Goal: Task Accomplishment & Management: Manage account settings

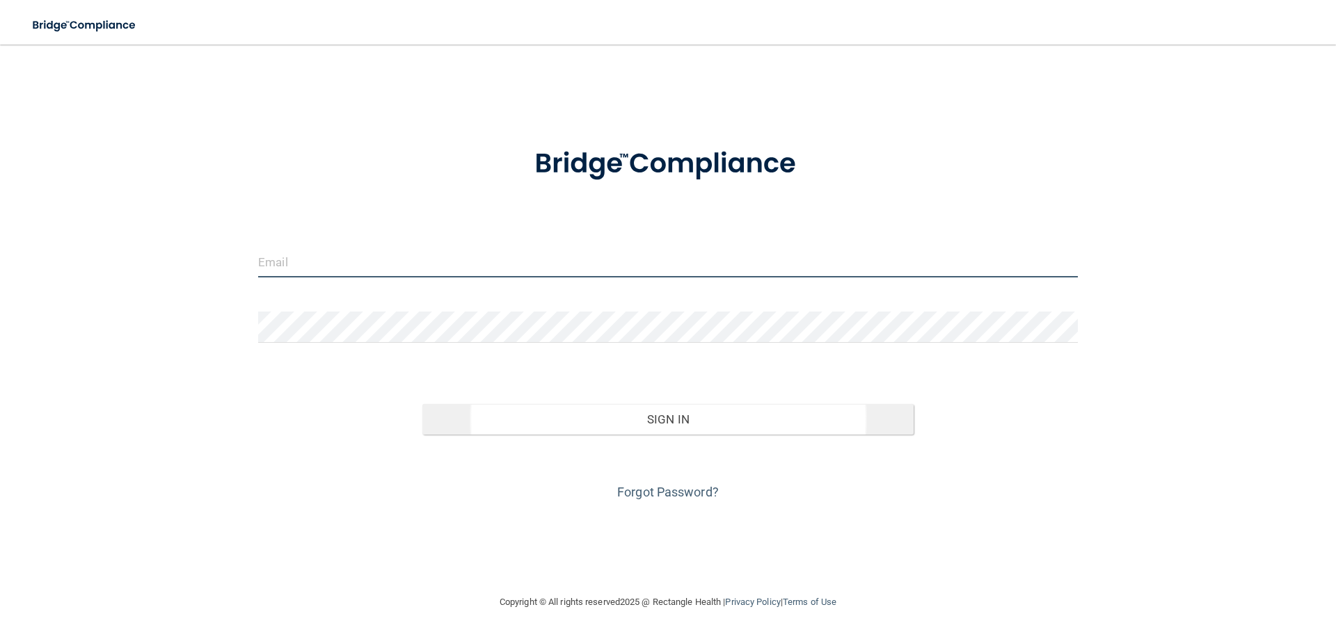
type input "[EMAIL_ADDRESS][DOMAIN_NAME]"
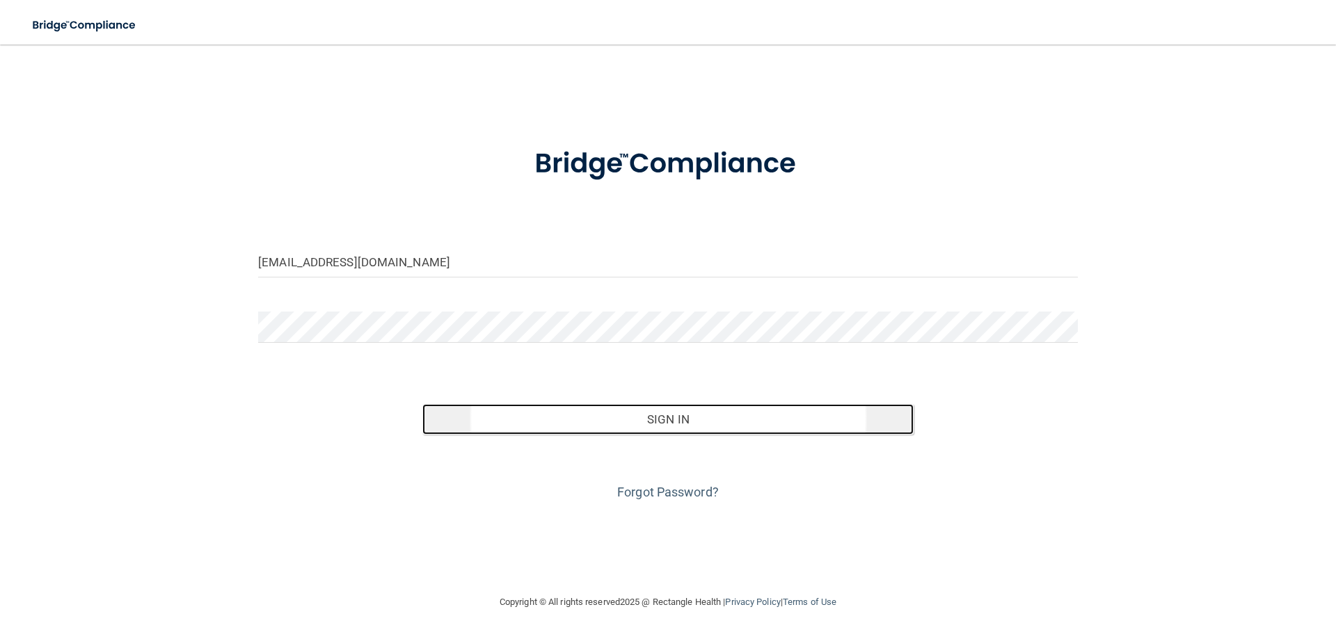
click at [655, 421] on button "Sign In" at bounding box center [668, 419] width 492 height 31
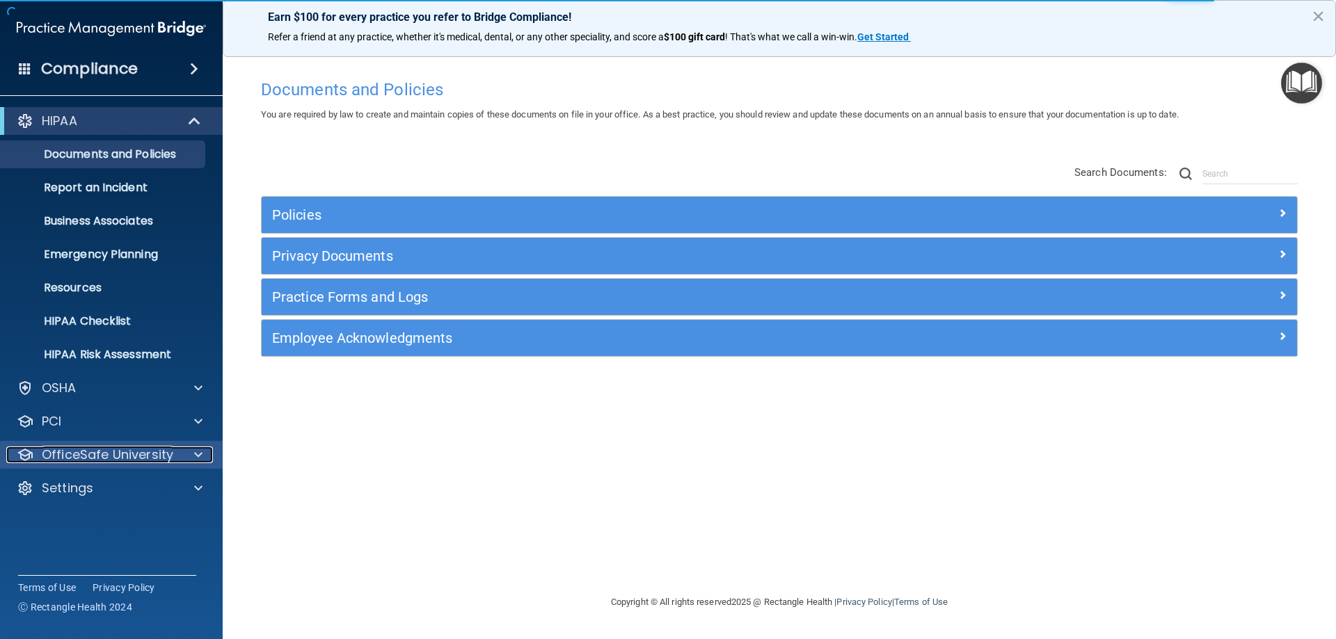
click at [130, 447] on p "OfficeSafe University" at bounding box center [107, 455] width 131 height 17
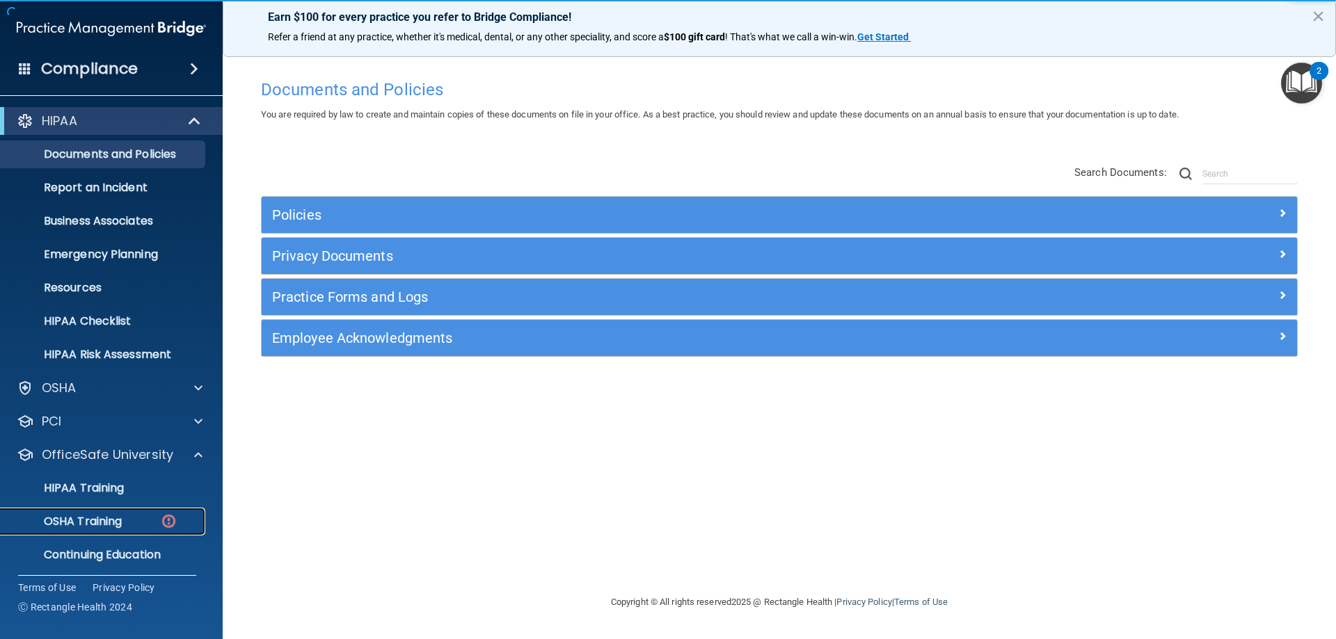
click at [113, 518] on p "OSHA Training" at bounding box center [65, 522] width 113 height 14
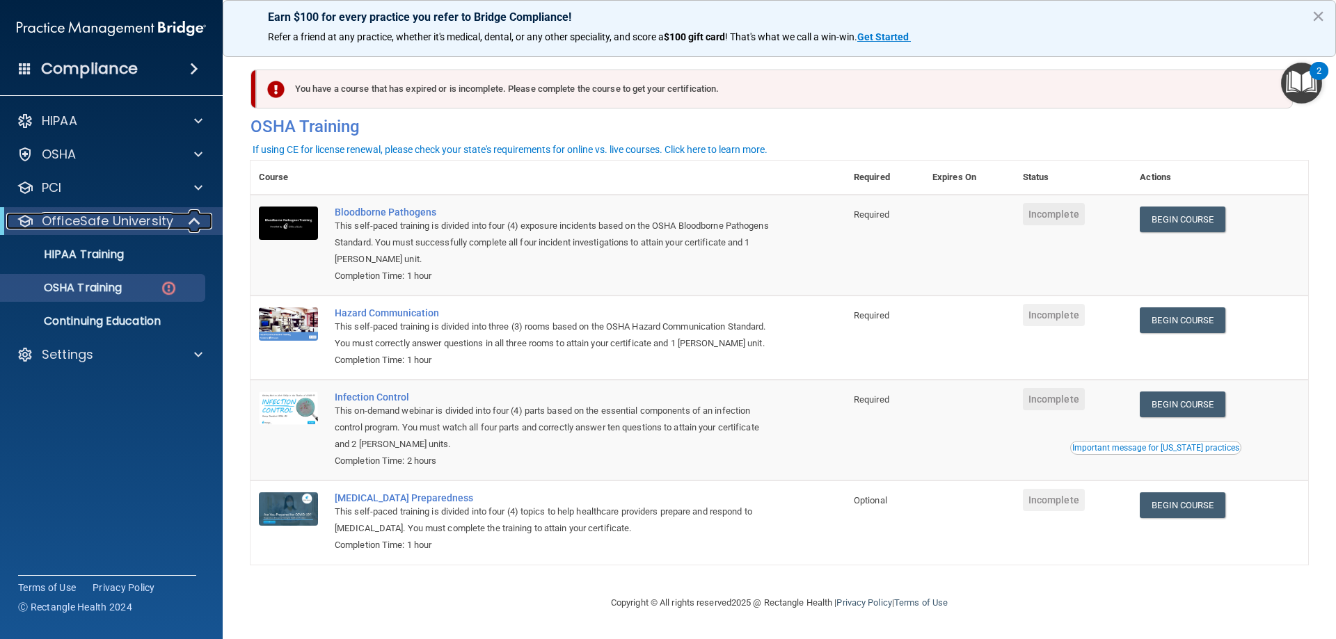
click at [193, 216] on span at bounding box center [196, 221] width 12 height 17
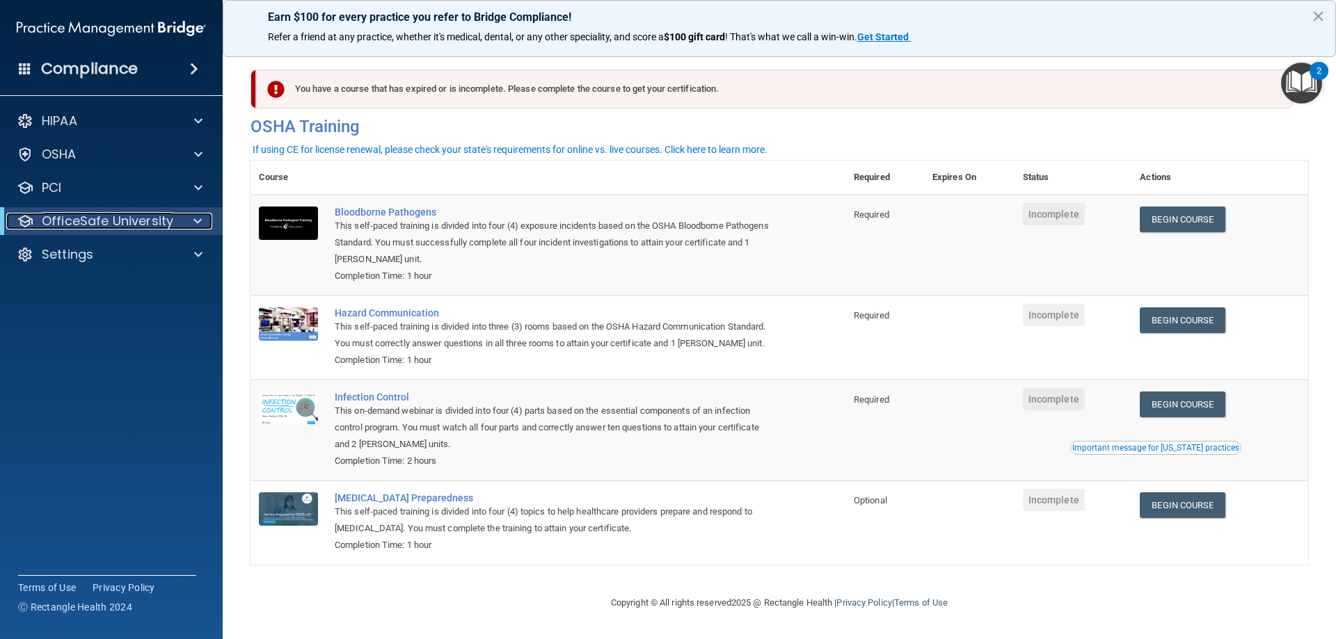
click at [193, 216] on span at bounding box center [197, 221] width 8 height 17
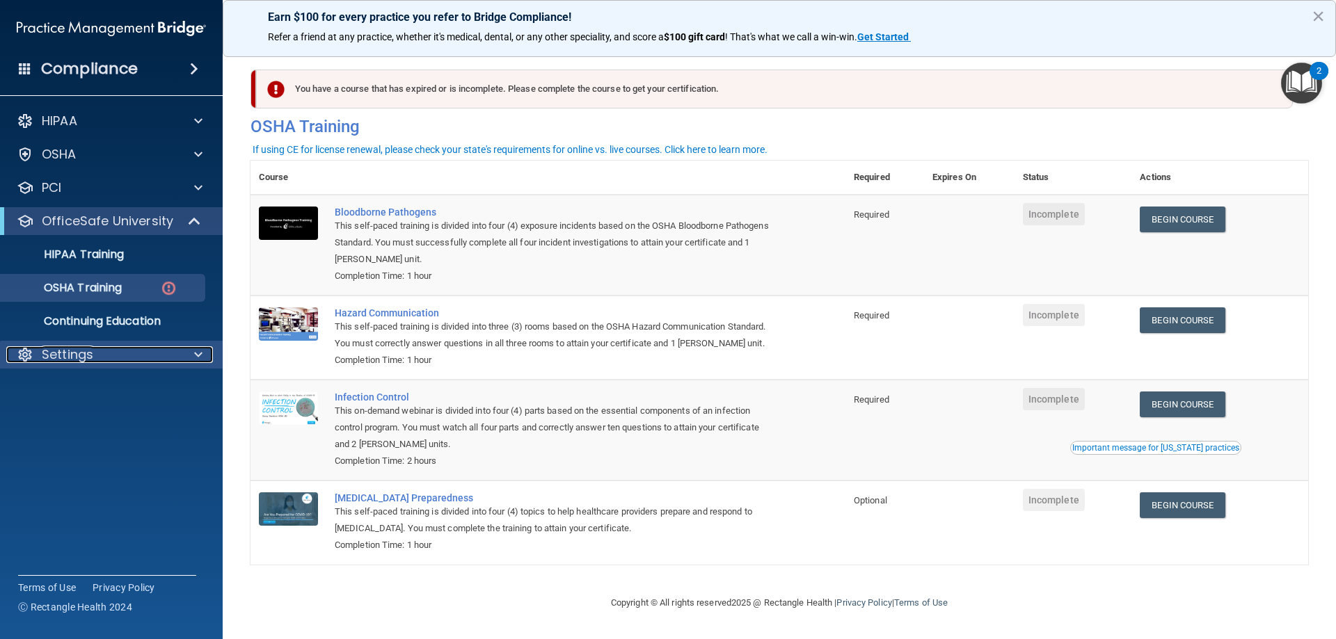
click at [189, 351] on div at bounding box center [196, 354] width 35 height 17
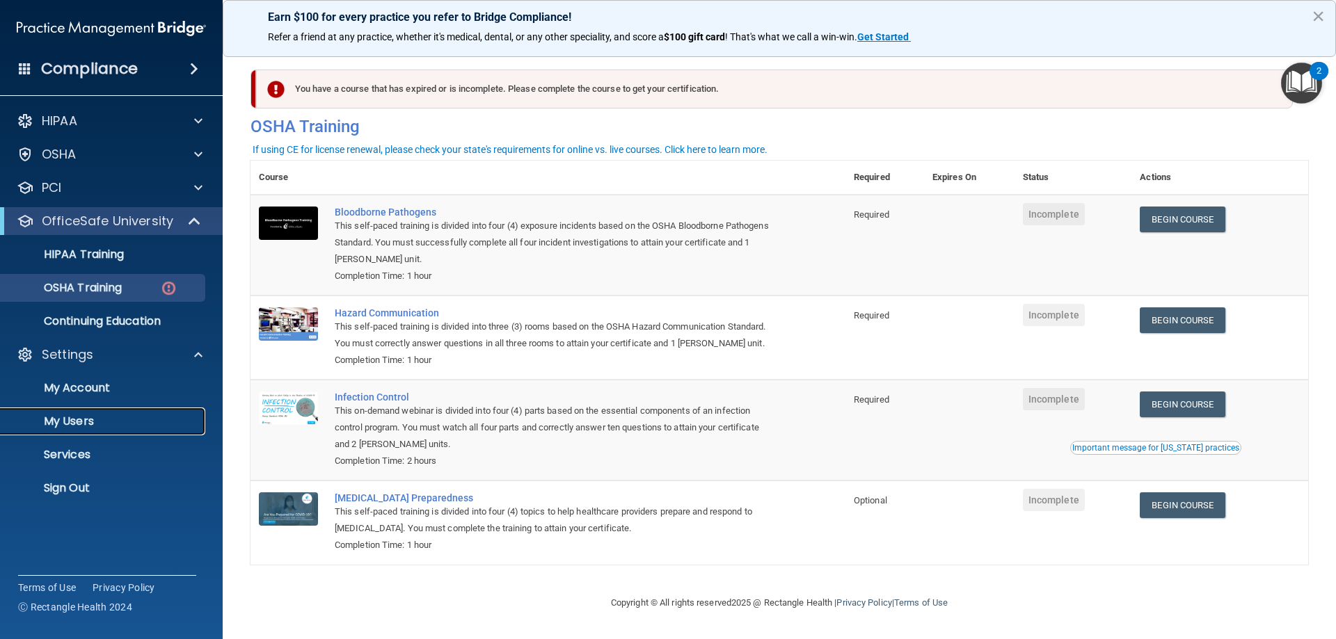
click at [91, 424] on p "My Users" at bounding box center [104, 422] width 190 height 14
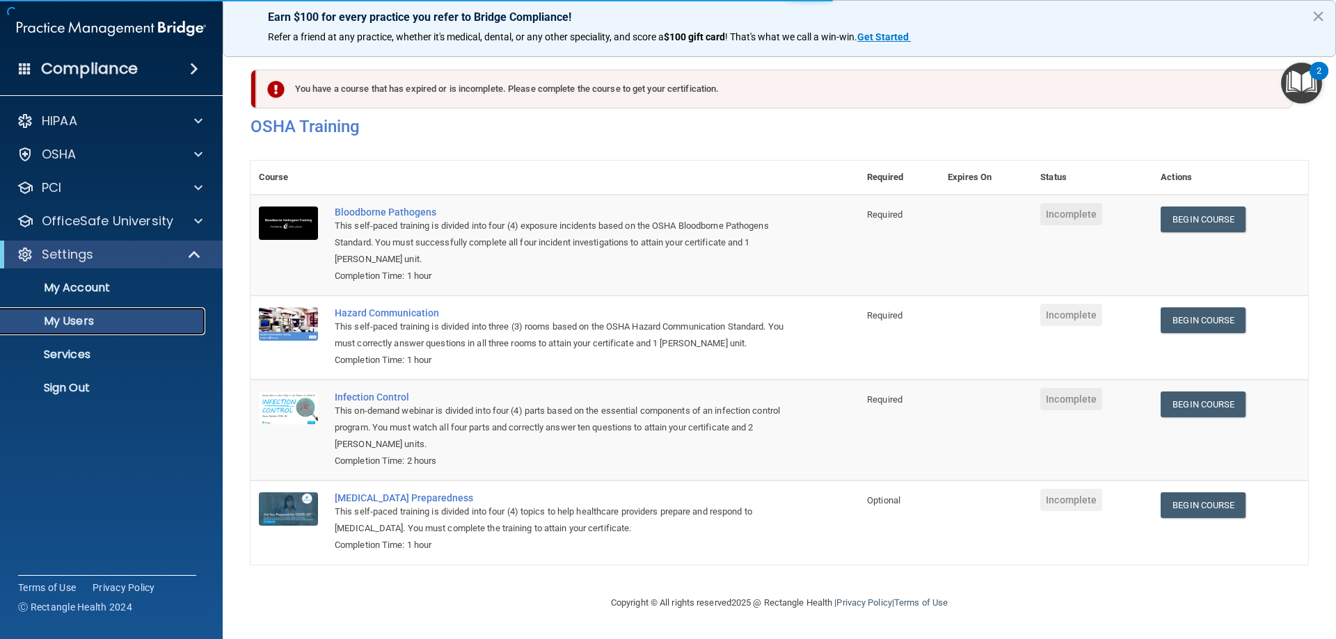
click at [70, 321] on p "My Users" at bounding box center [104, 321] width 190 height 14
select select "20"
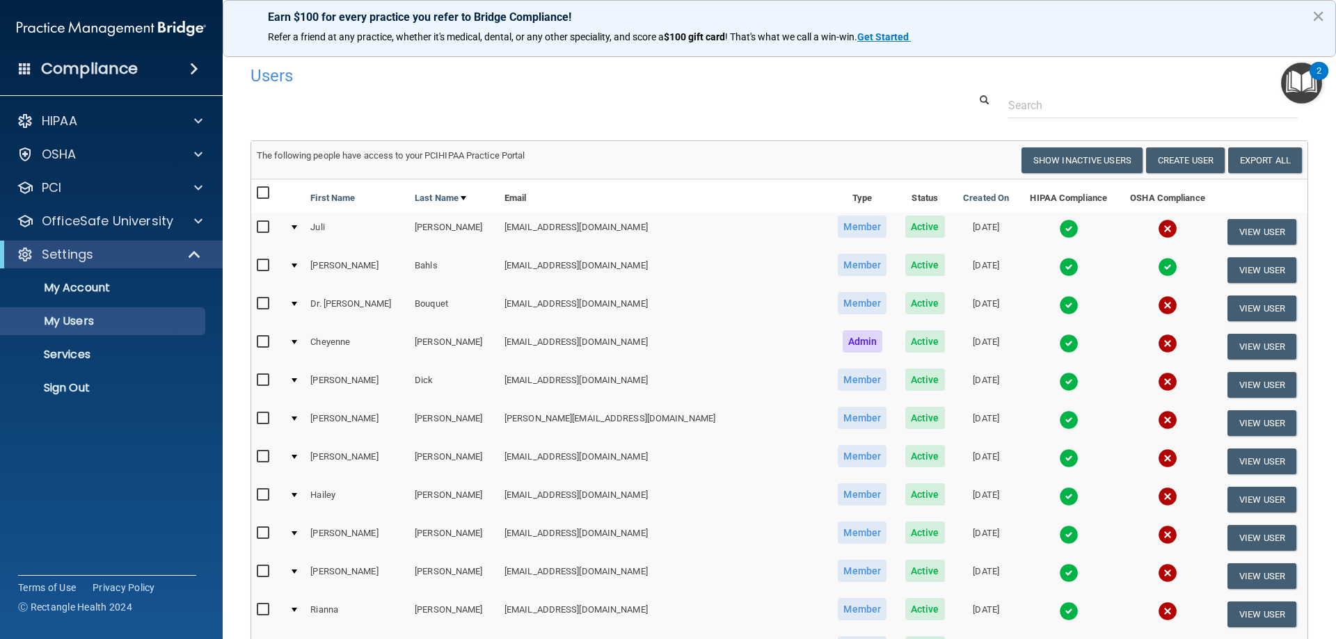
click at [838, 266] on span "Member" at bounding box center [862, 265] width 49 height 22
click at [1230, 273] on button "View User" at bounding box center [1261, 270] width 69 height 26
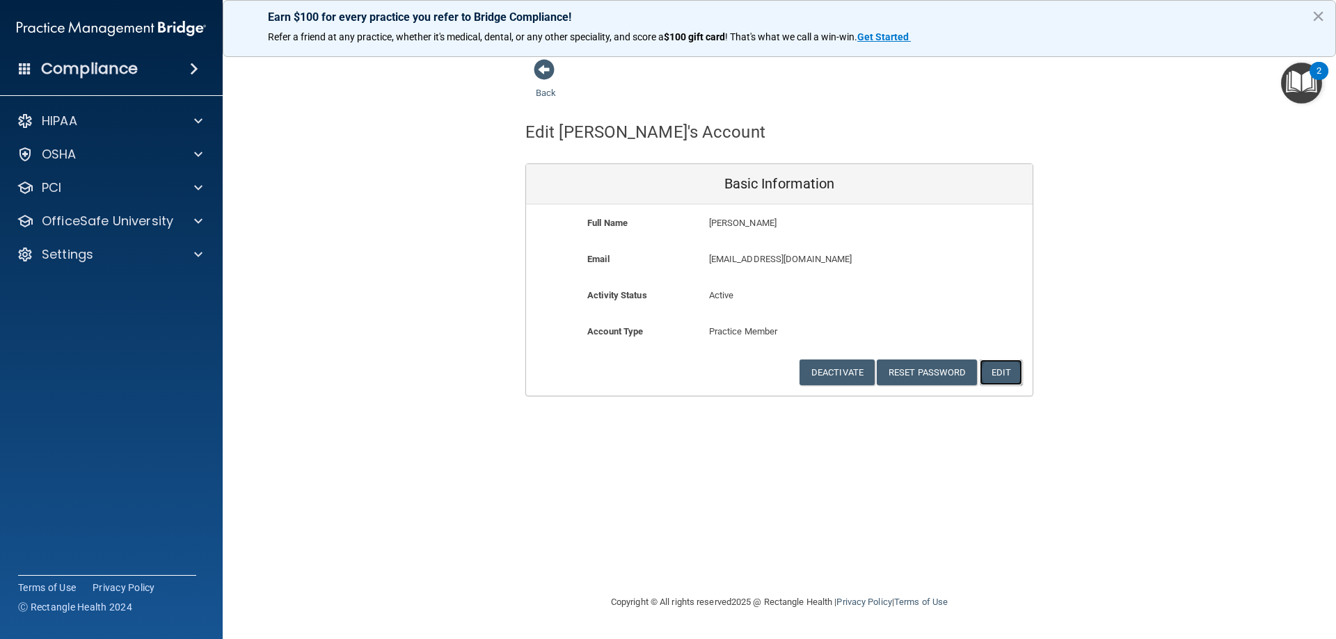
click at [1002, 377] on button "Edit" at bounding box center [1001, 373] width 42 height 26
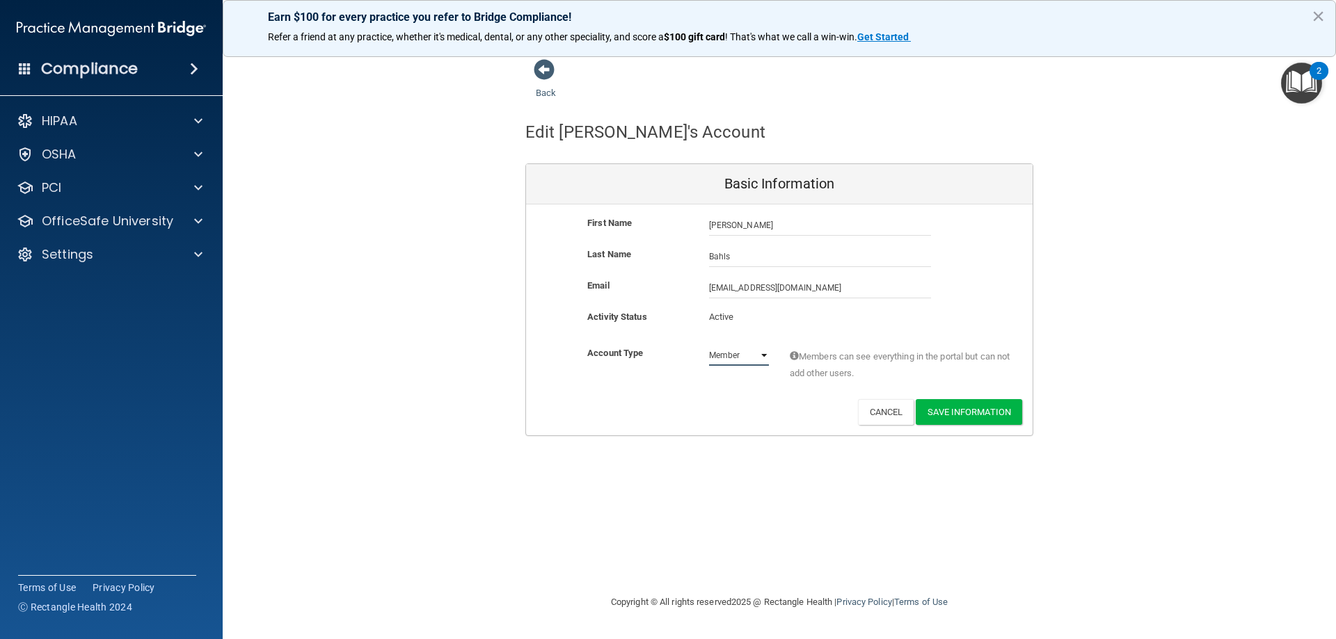
click at [760, 356] on select "Admin Member" at bounding box center [739, 355] width 60 height 21
select select "practice_admin"
click at [709, 345] on select "Admin Member" at bounding box center [739, 355] width 60 height 21
click at [979, 413] on button "Save Information" at bounding box center [969, 412] width 106 height 26
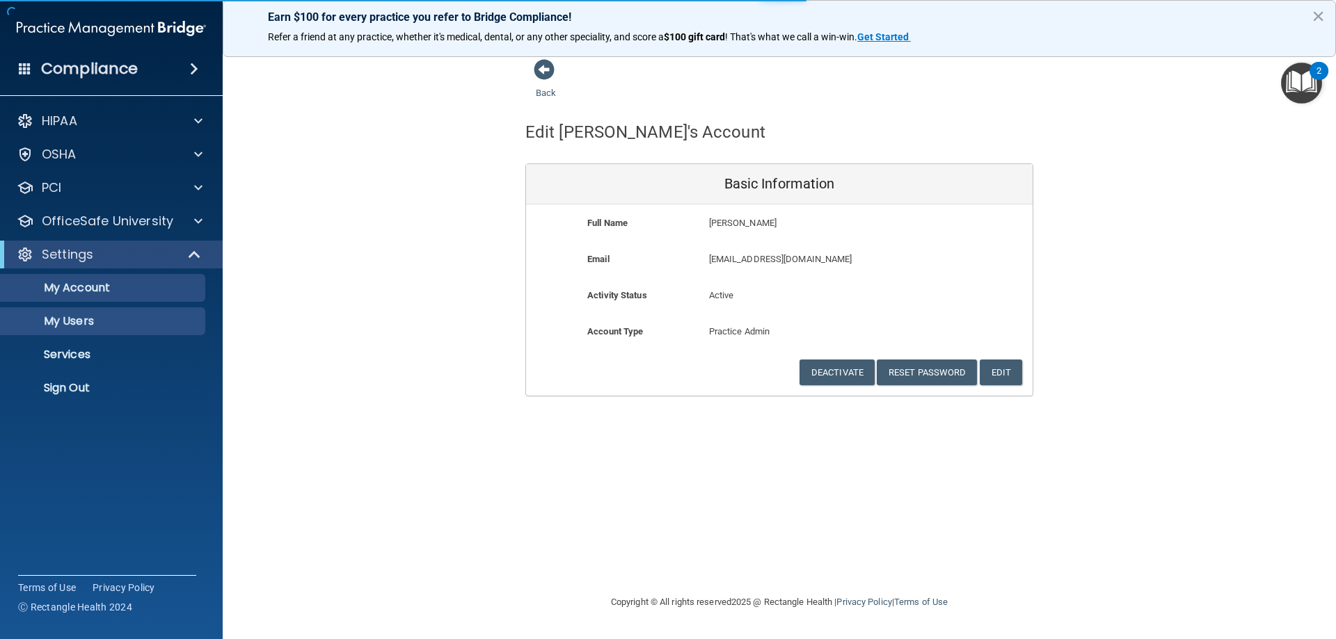
select select "20"
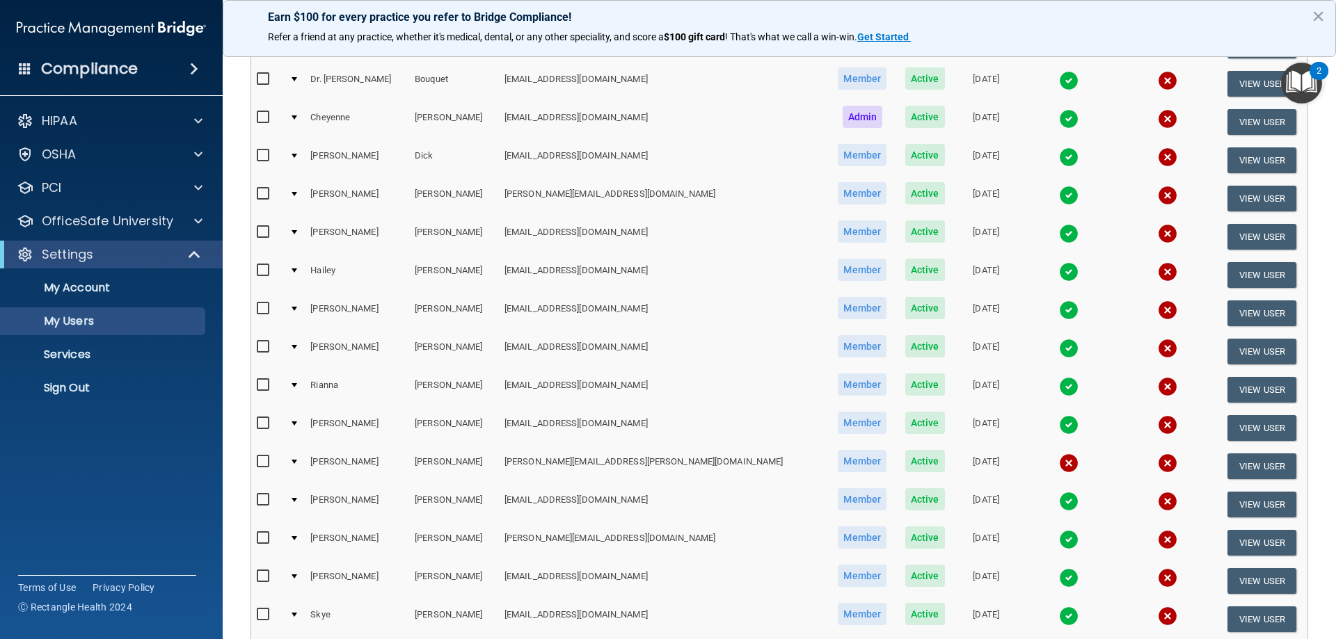
scroll to position [566, 0]
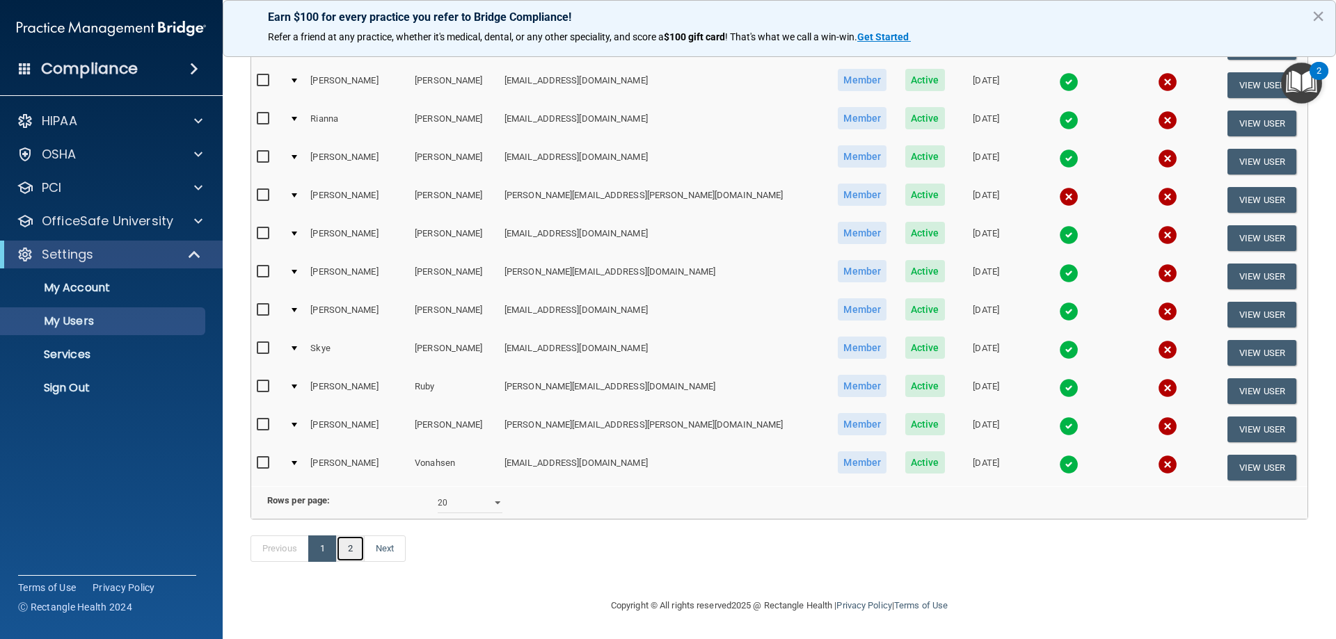
click at [354, 552] on link "2" at bounding box center [350, 549] width 29 height 26
select select "20"
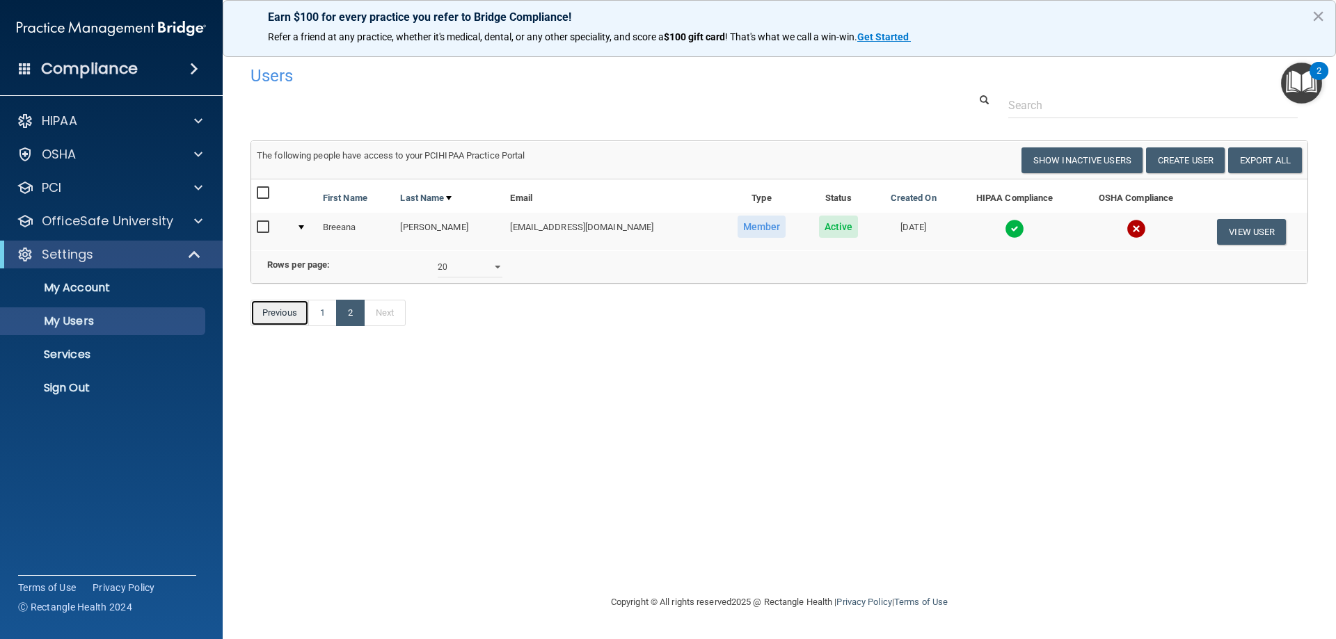
click at [276, 326] on link "Previous" at bounding box center [279, 313] width 58 height 26
select select "20"
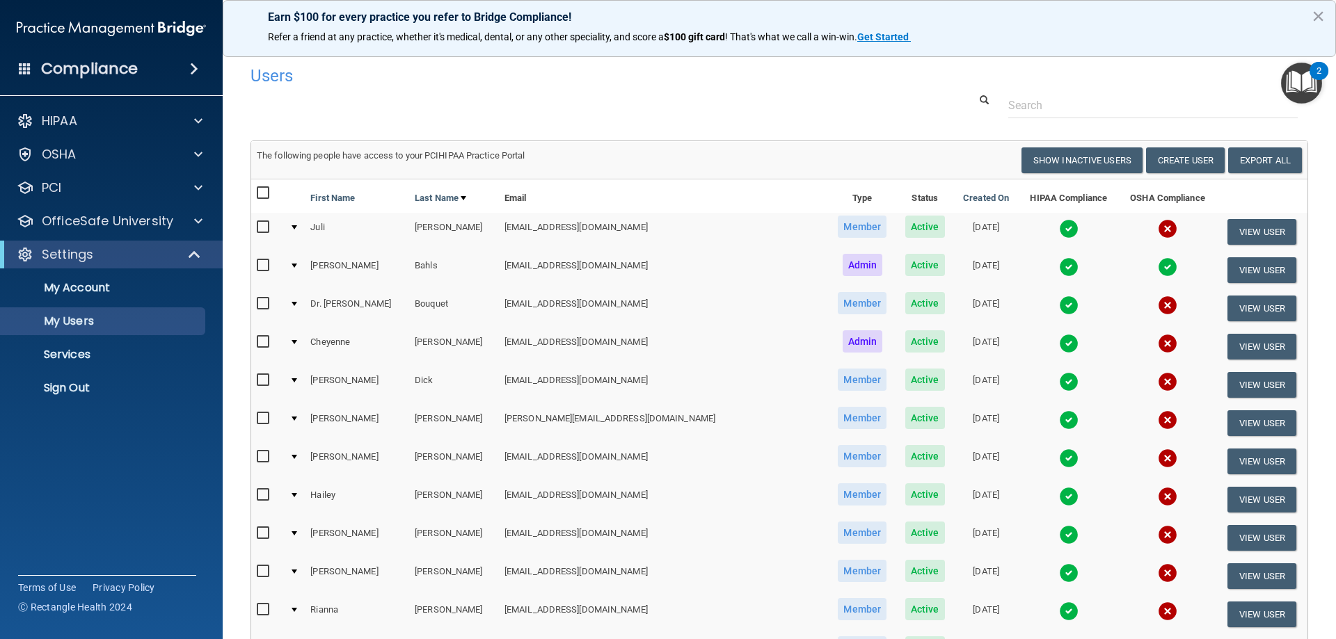
scroll to position [278, 0]
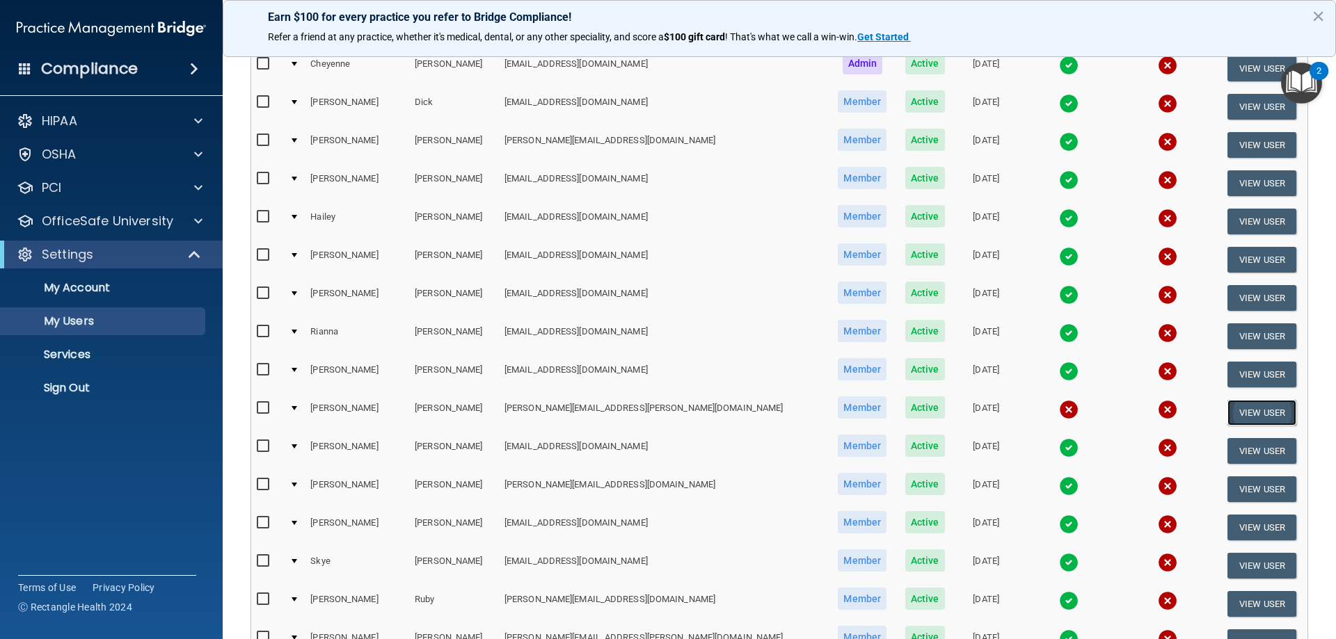
click at [1229, 415] on button "View User" at bounding box center [1261, 413] width 69 height 26
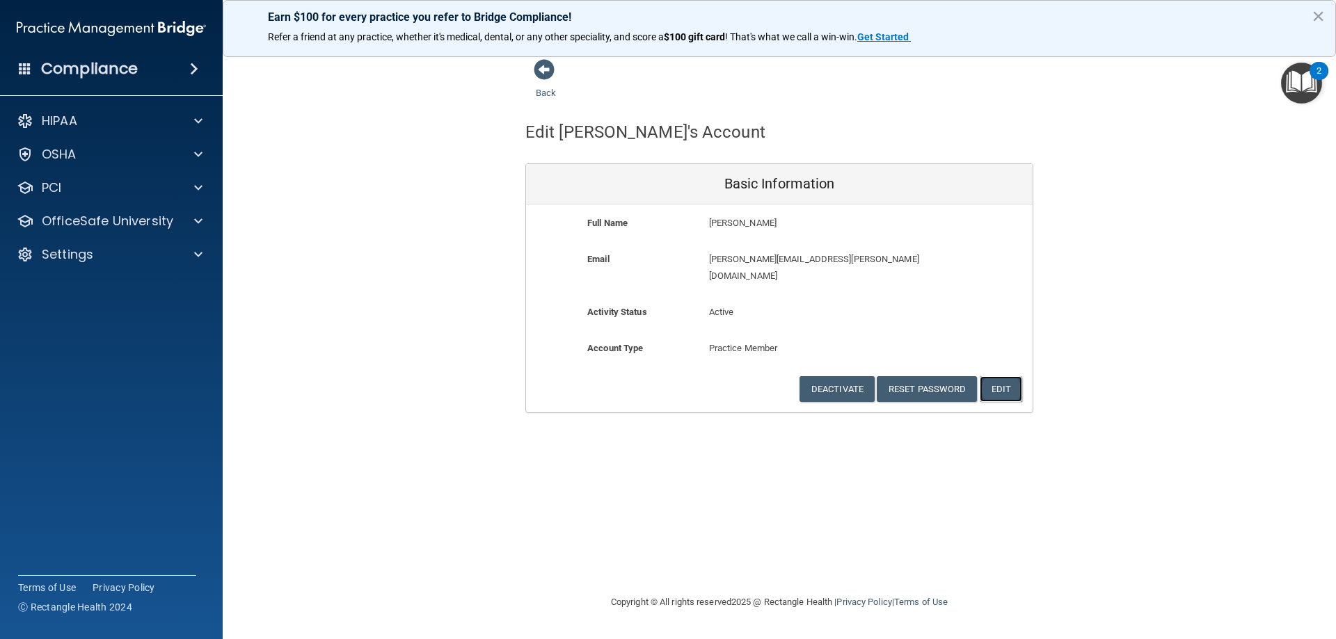
click at [995, 376] on button "Edit" at bounding box center [1001, 389] width 42 height 26
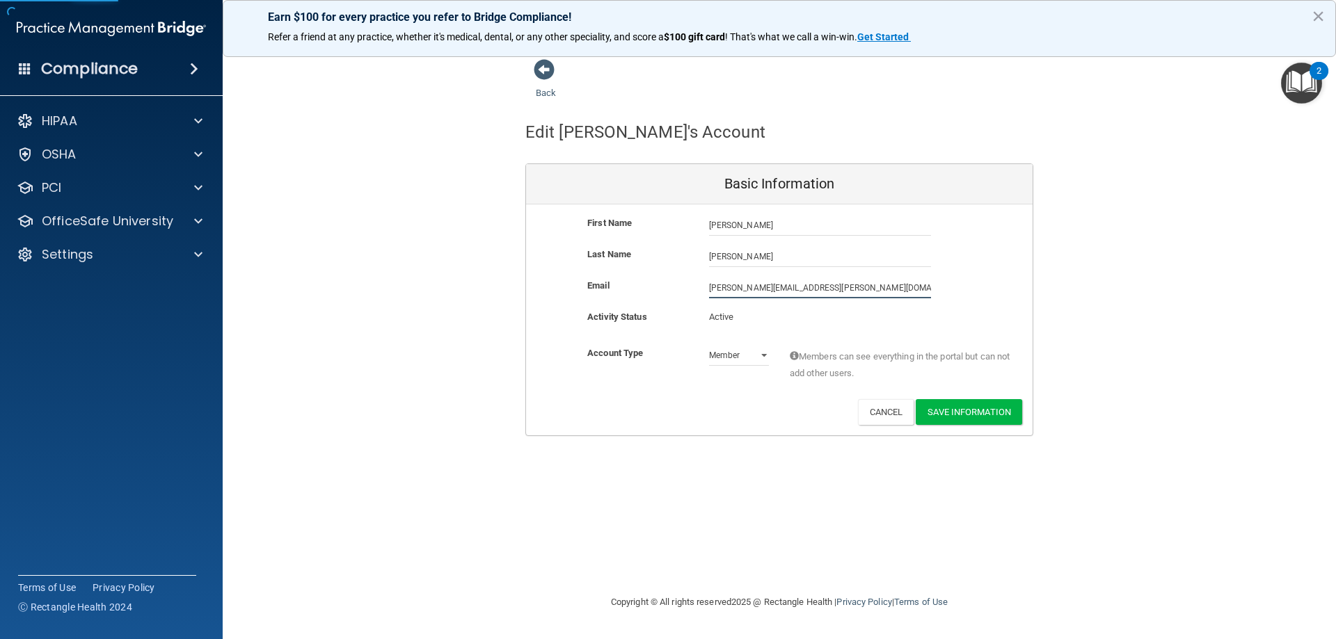
click at [823, 293] on input "[PERSON_NAME][EMAIL_ADDRESS][PERSON_NAME][DOMAIN_NAME]" at bounding box center [820, 288] width 222 height 21
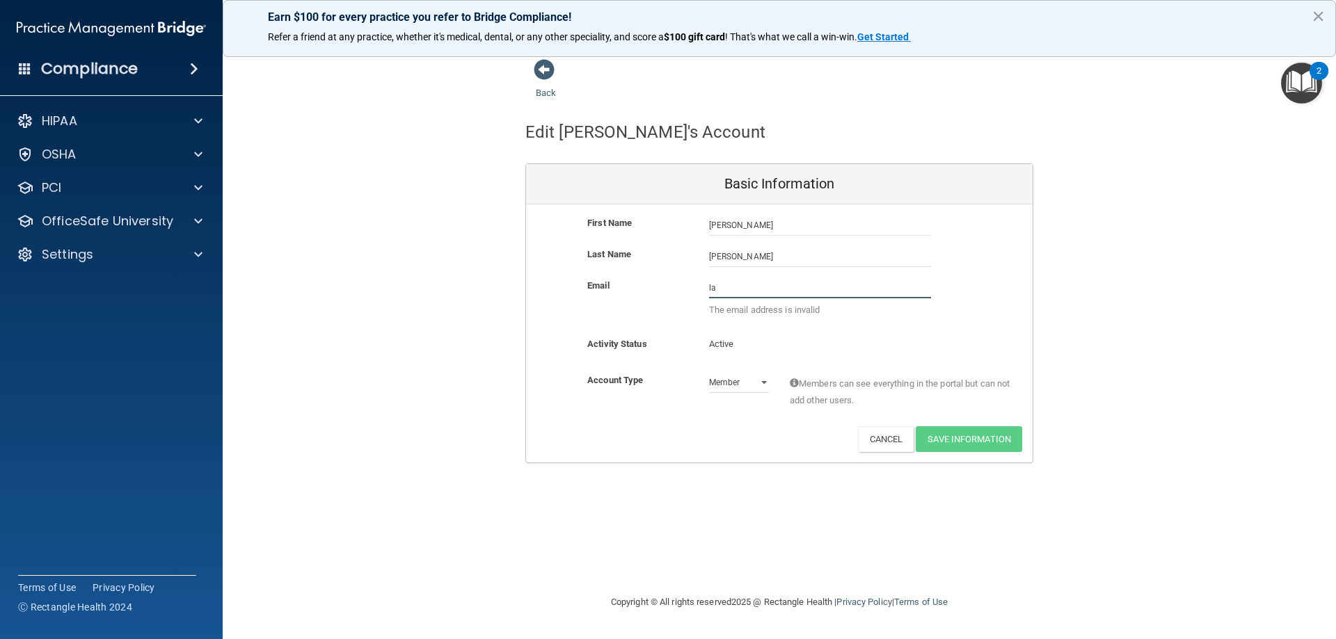
type input "l"
paste input "[EMAIL_ADDRESS][DOMAIN_NAME]"
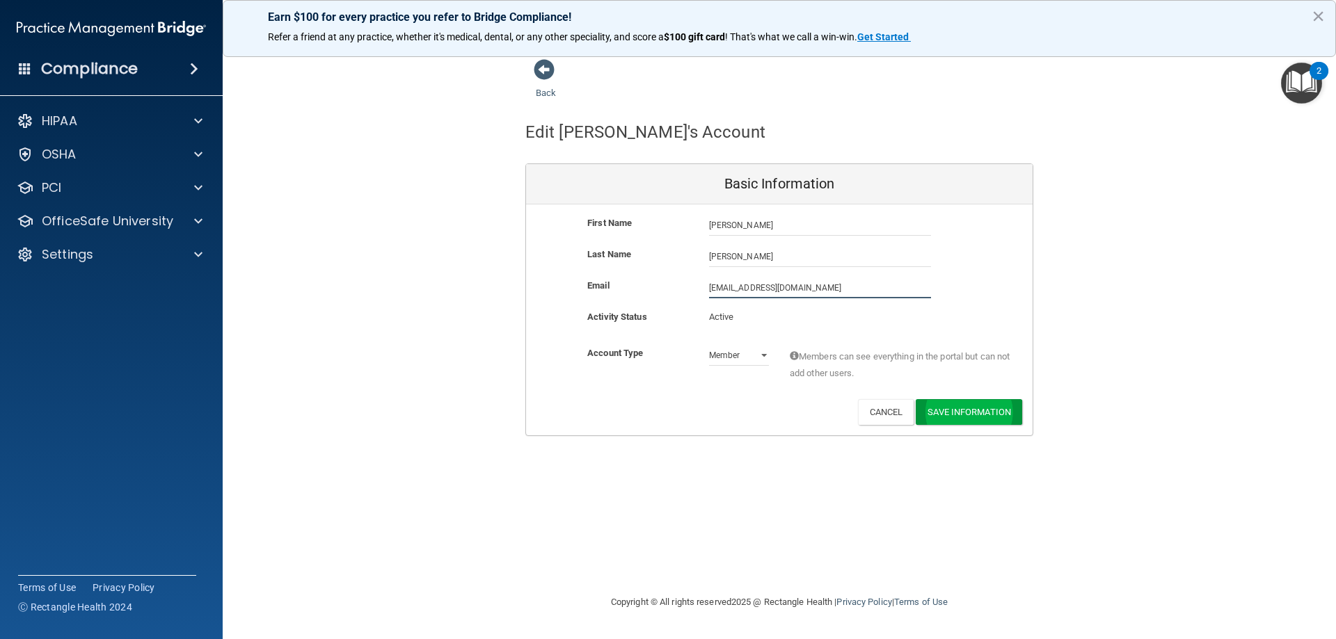
type input "[EMAIL_ADDRESS][DOMAIN_NAME]"
click at [945, 417] on button "Save Information" at bounding box center [969, 412] width 106 height 26
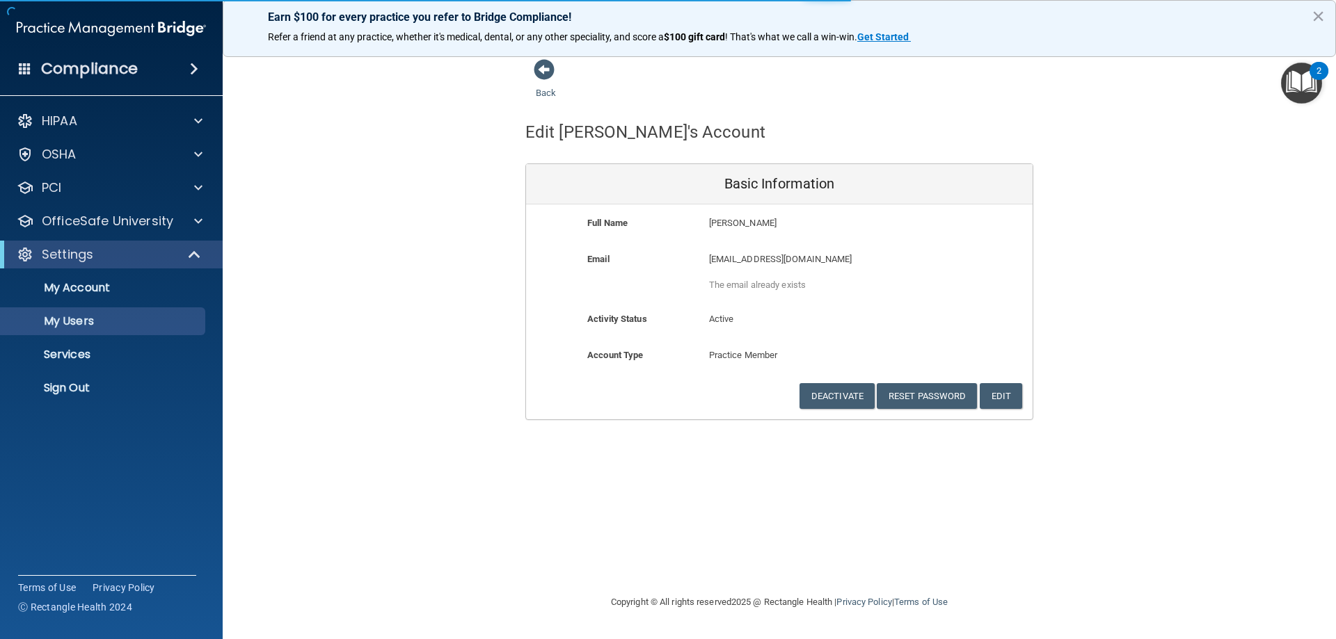
select select "20"
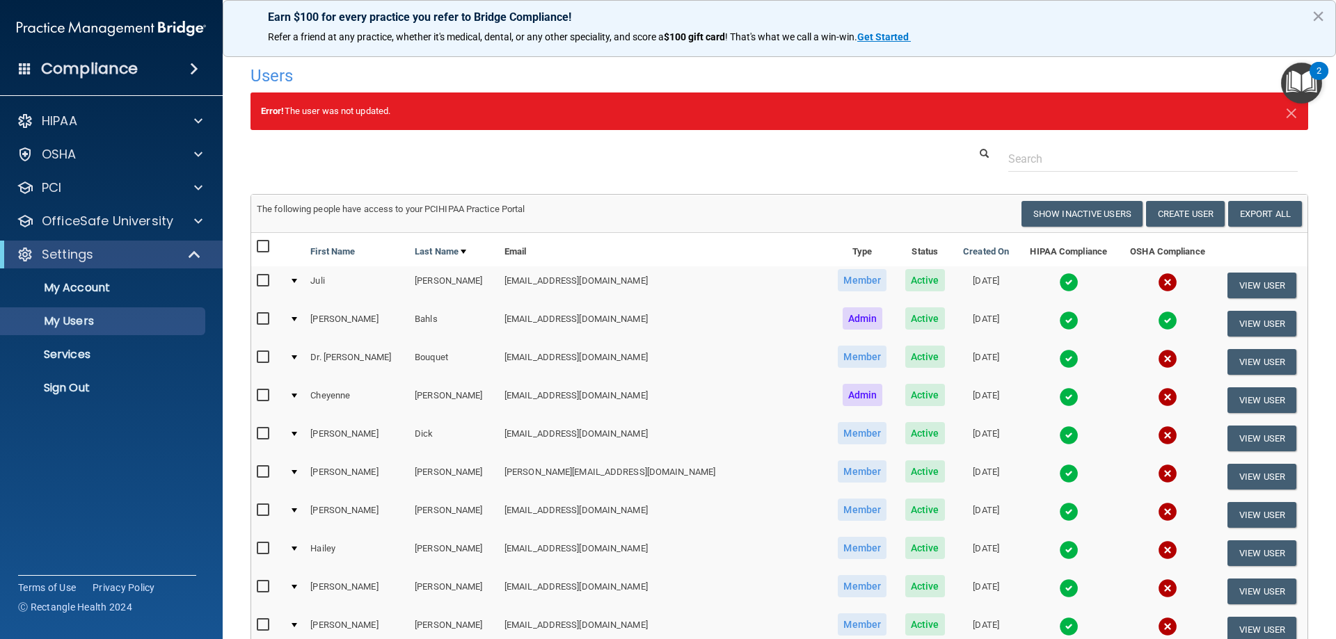
scroll to position [557, 0]
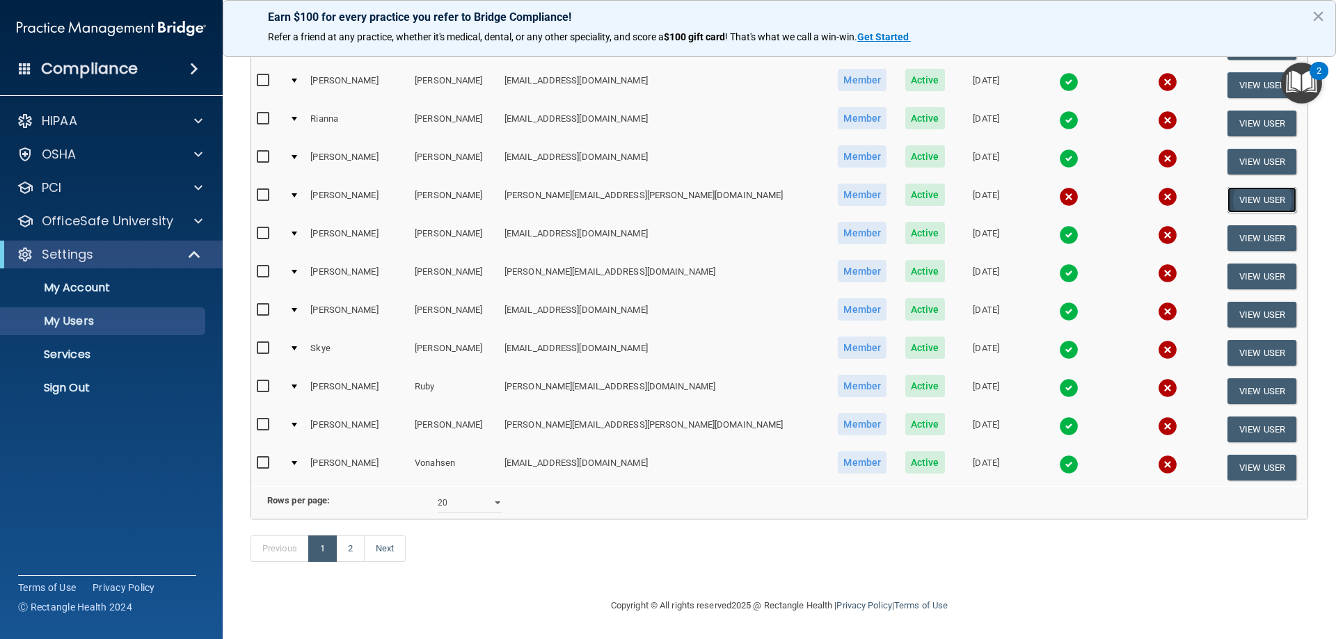
click at [1246, 189] on button "View User" at bounding box center [1261, 200] width 69 height 26
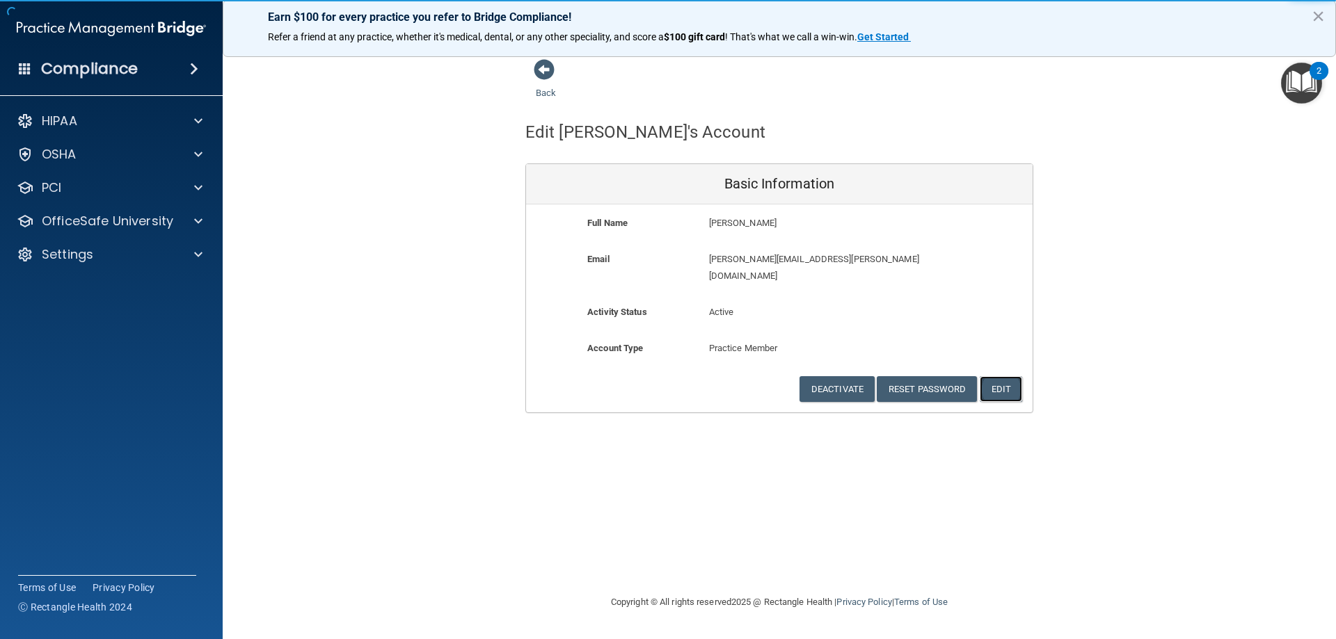
click at [1009, 379] on button "Edit" at bounding box center [1001, 389] width 42 height 26
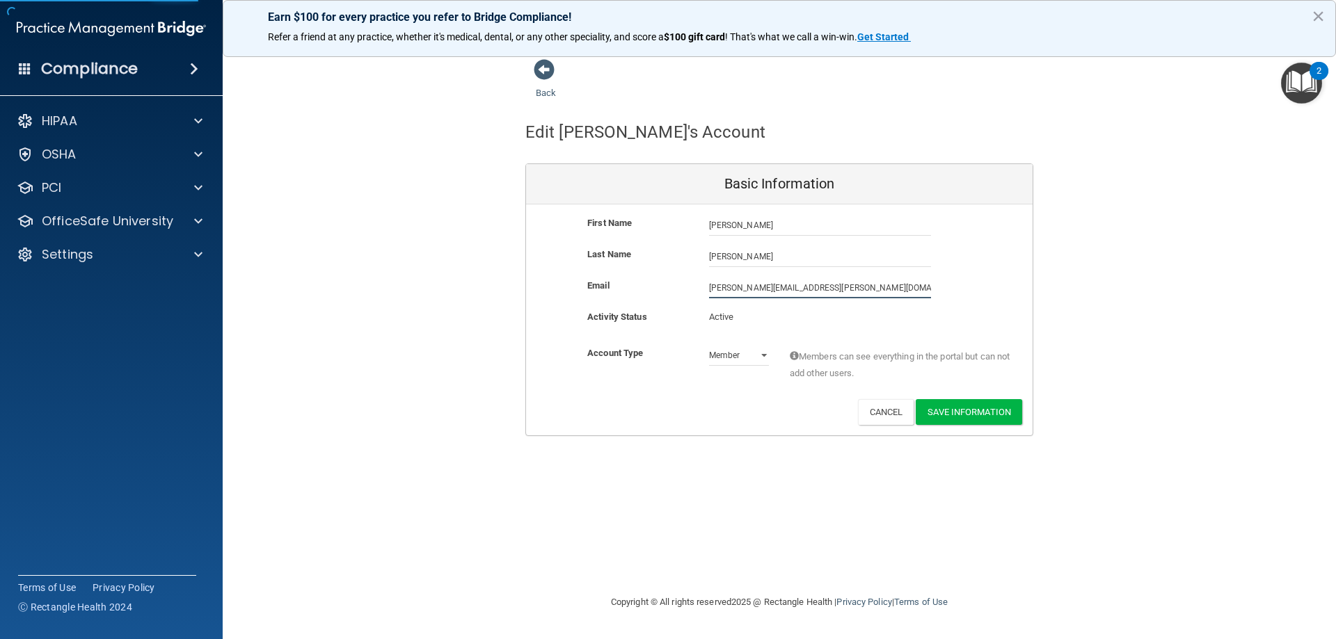
click at [840, 282] on input "[PERSON_NAME][EMAIL_ADDRESS][PERSON_NAME][DOMAIN_NAME]" at bounding box center [820, 288] width 222 height 21
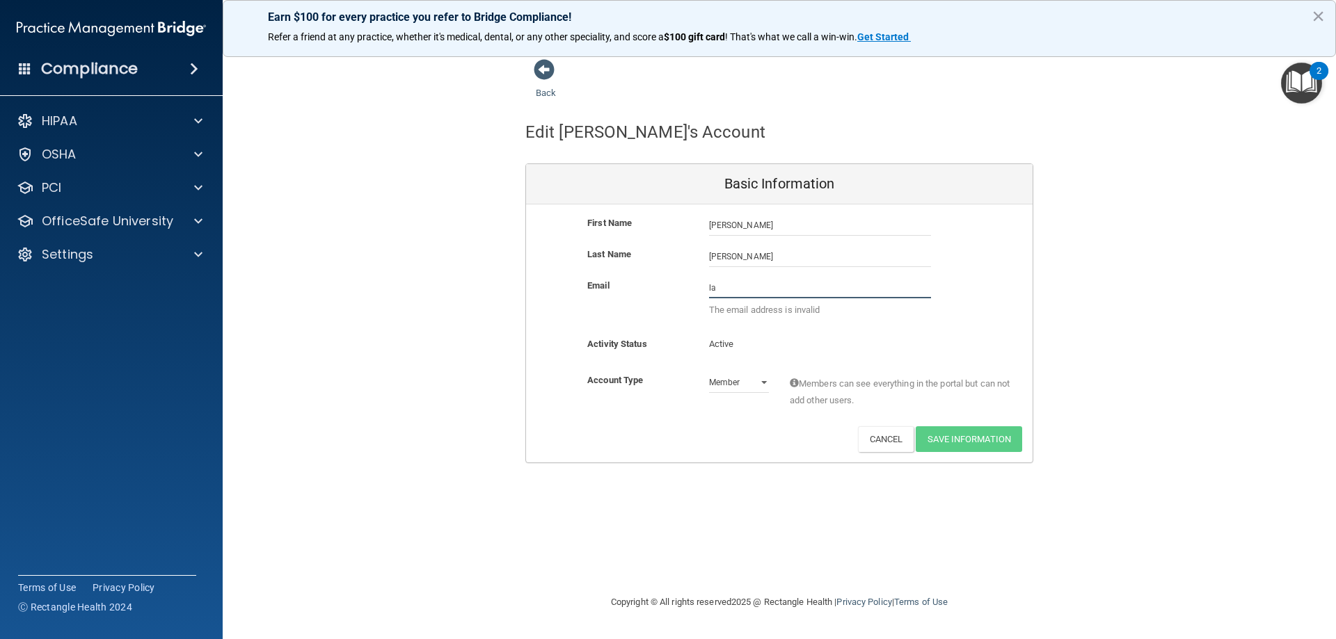
type input "l"
paste input "[EMAIL_ADDRESS][DOMAIN_NAME]"
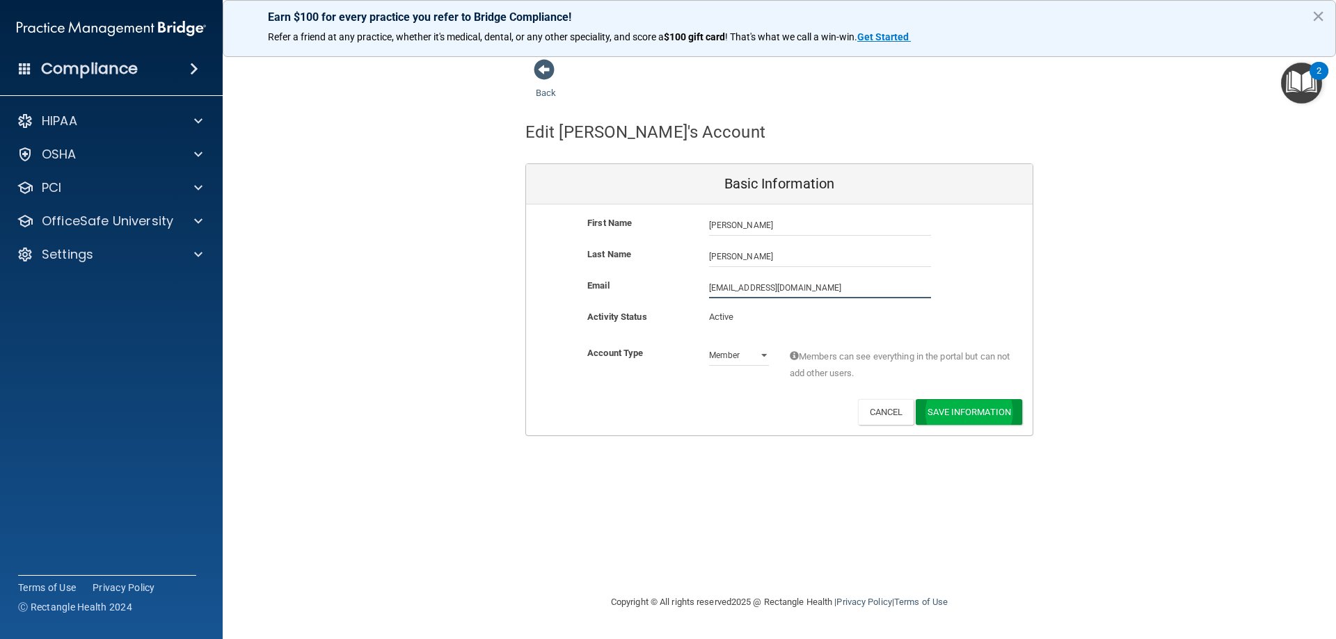
type input "[EMAIL_ADDRESS][DOMAIN_NAME]"
click at [952, 414] on button "Save Information" at bounding box center [969, 412] width 106 height 26
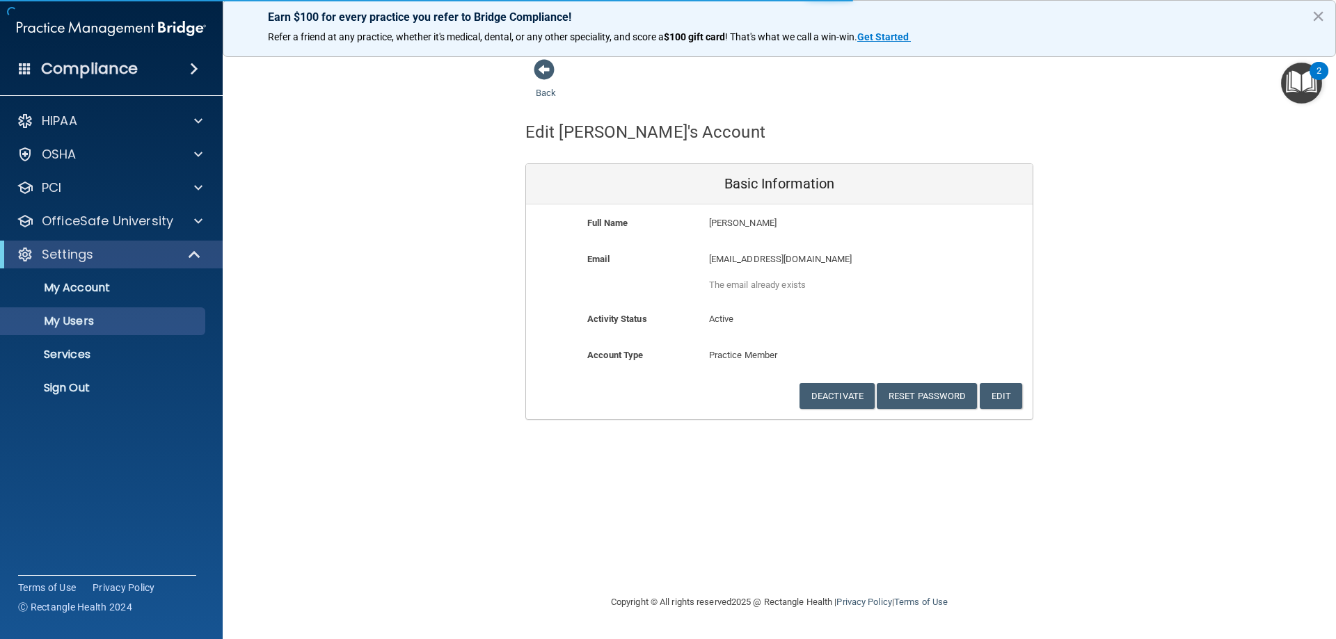
select select "20"
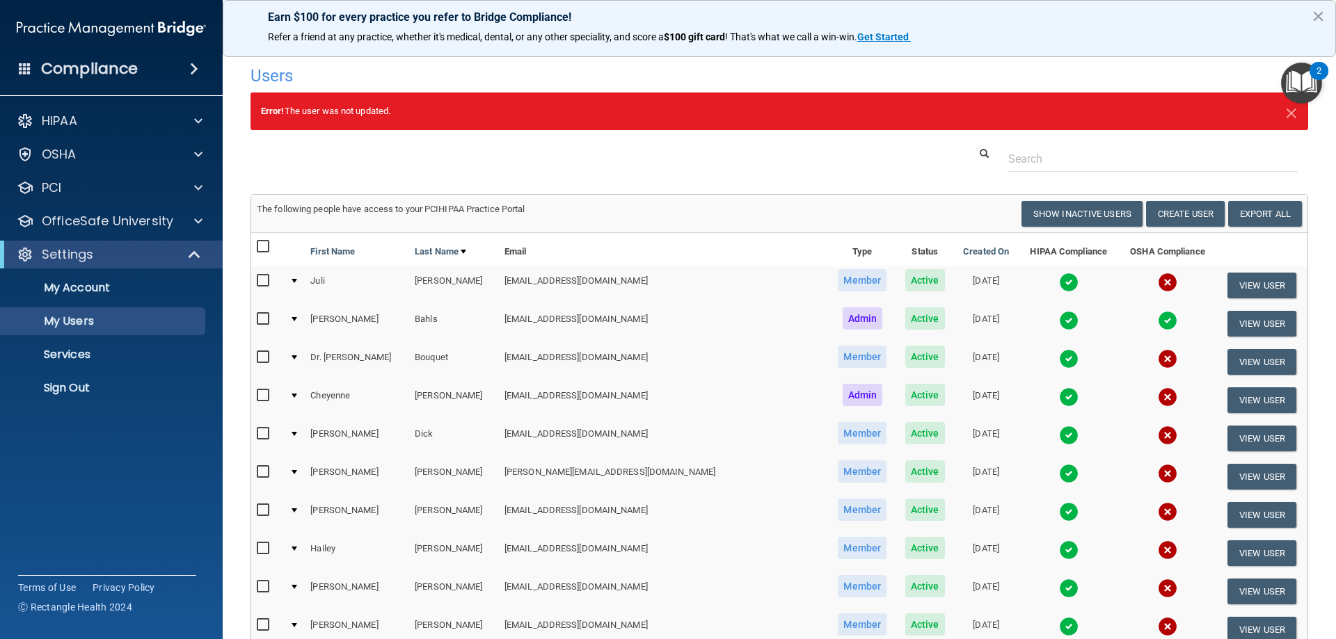
scroll to position [566, 0]
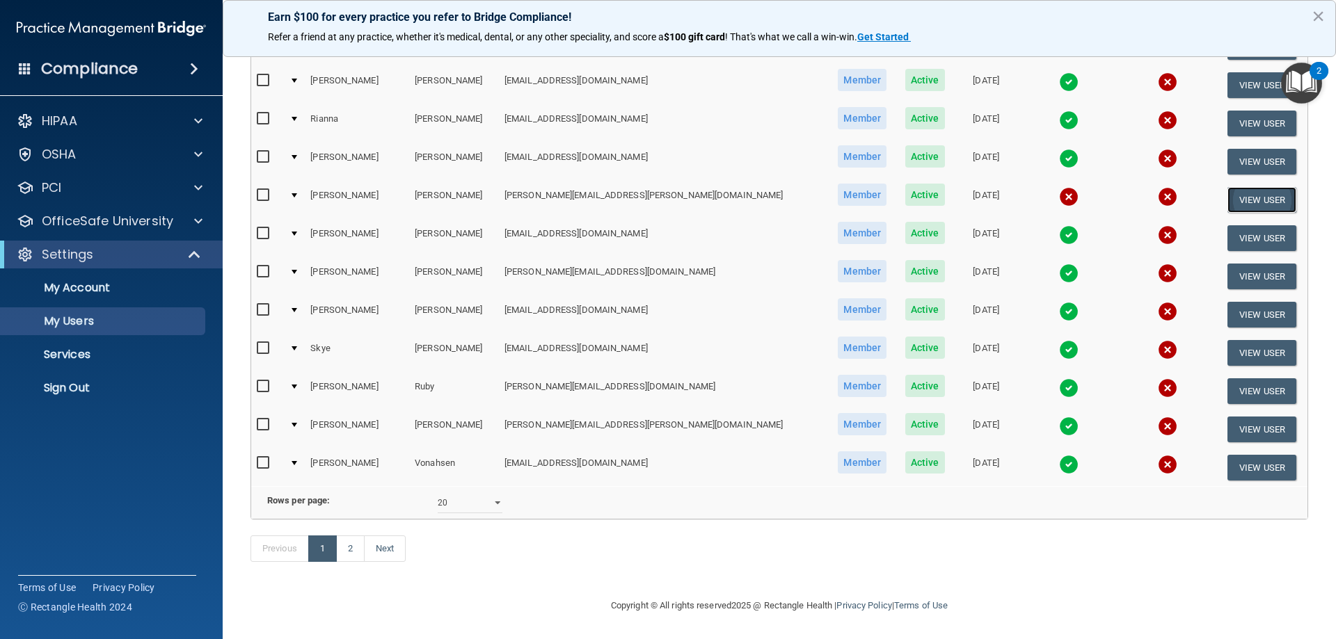
click at [1245, 187] on button "View User" at bounding box center [1261, 200] width 69 height 26
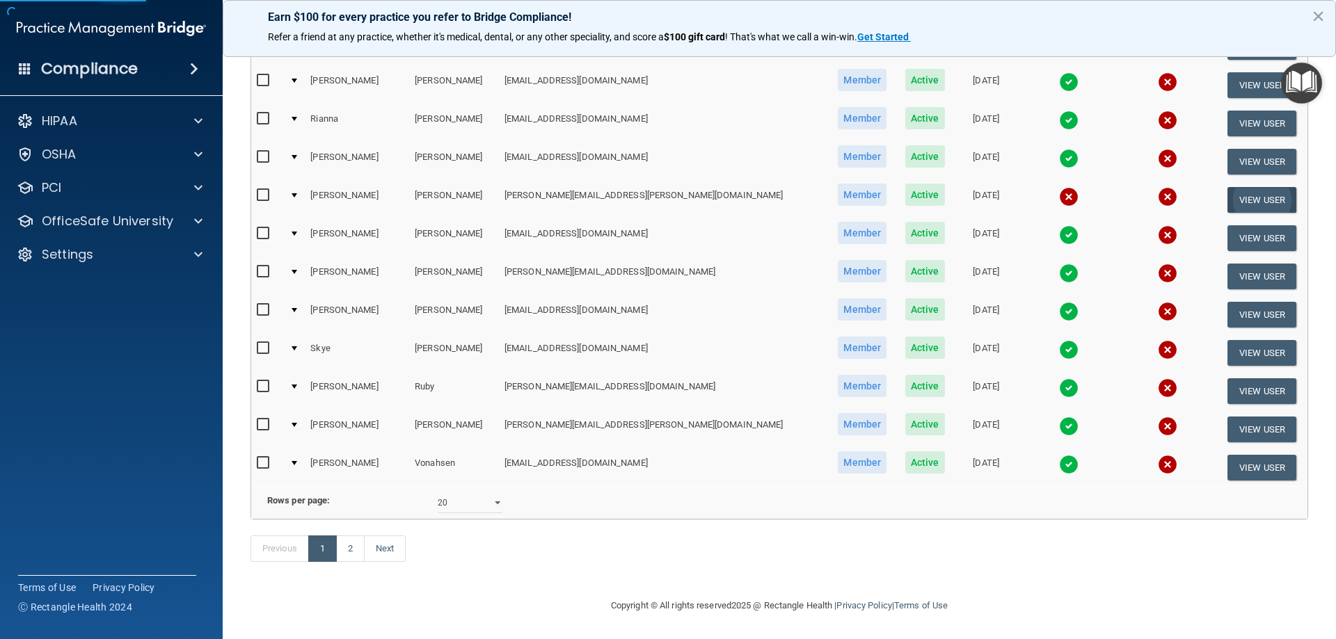
select select "practice_member"
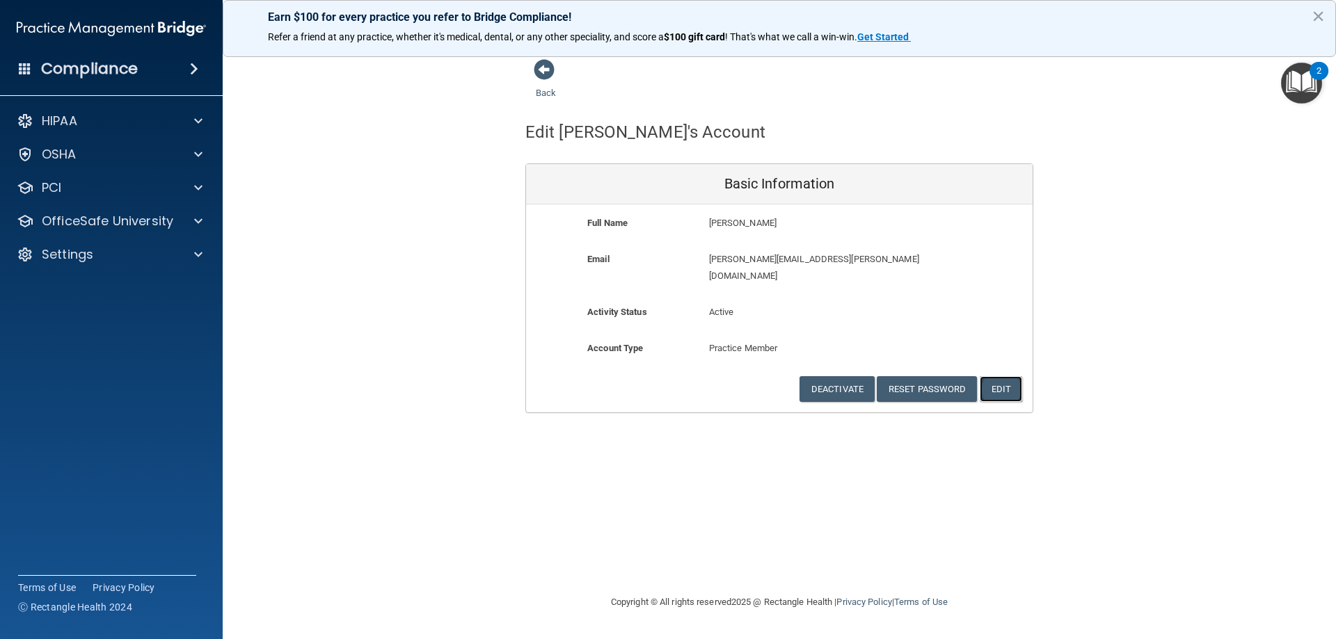
click at [1011, 376] on button "Edit" at bounding box center [1001, 389] width 42 height 26
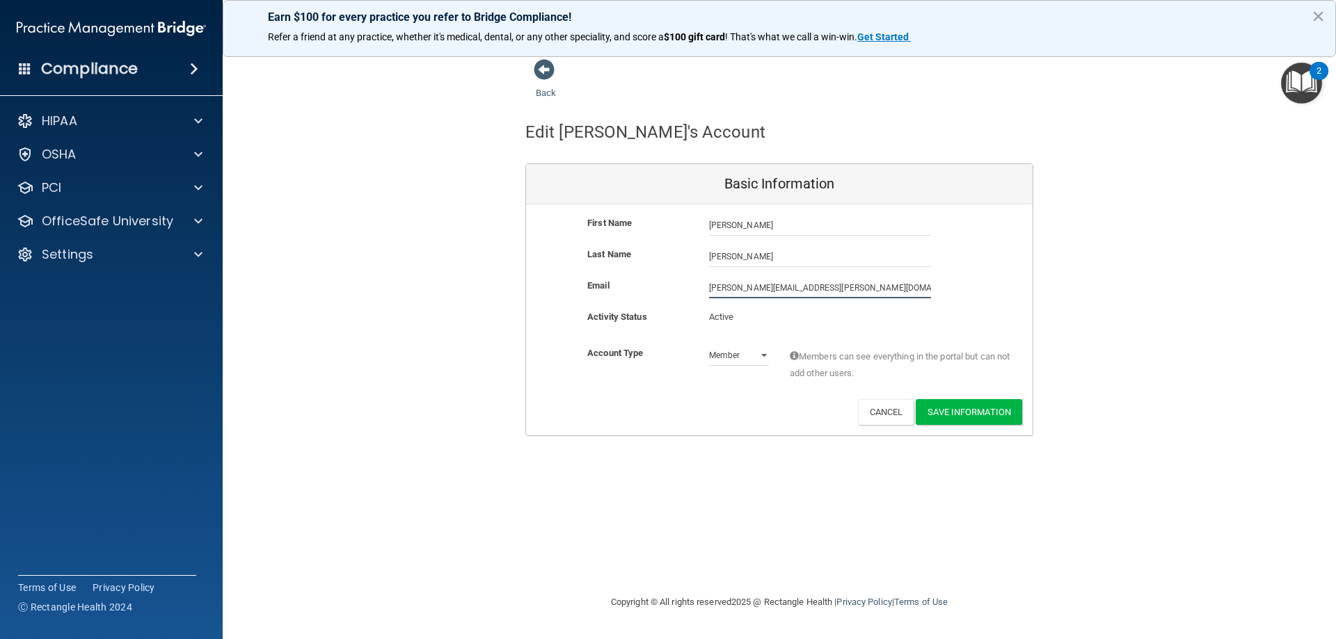
click at [815, 293] on input "[PERSON_NAME][EMAIL_ADDRESS][PERSON_NAME][DOMAIN_NAME]" at bounding box center [820, 288] width 222 height 21
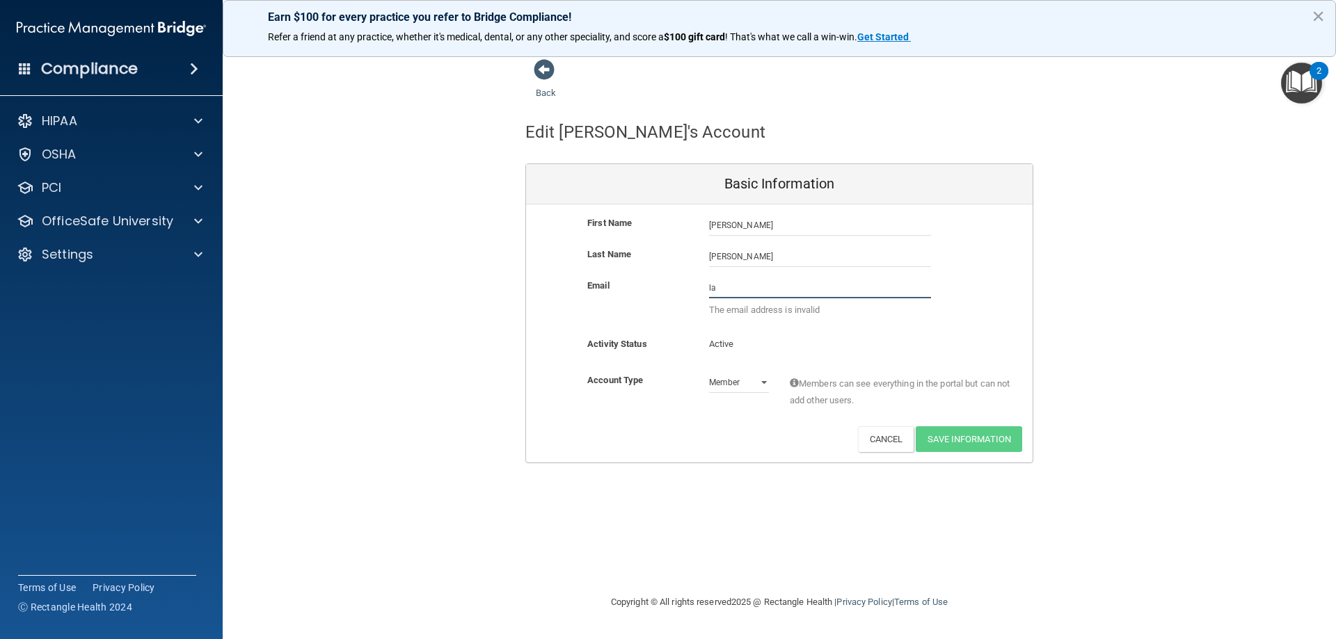
type input "l"
type input "[EMAIL_ADDRESS][DOMAIN_NAME]"
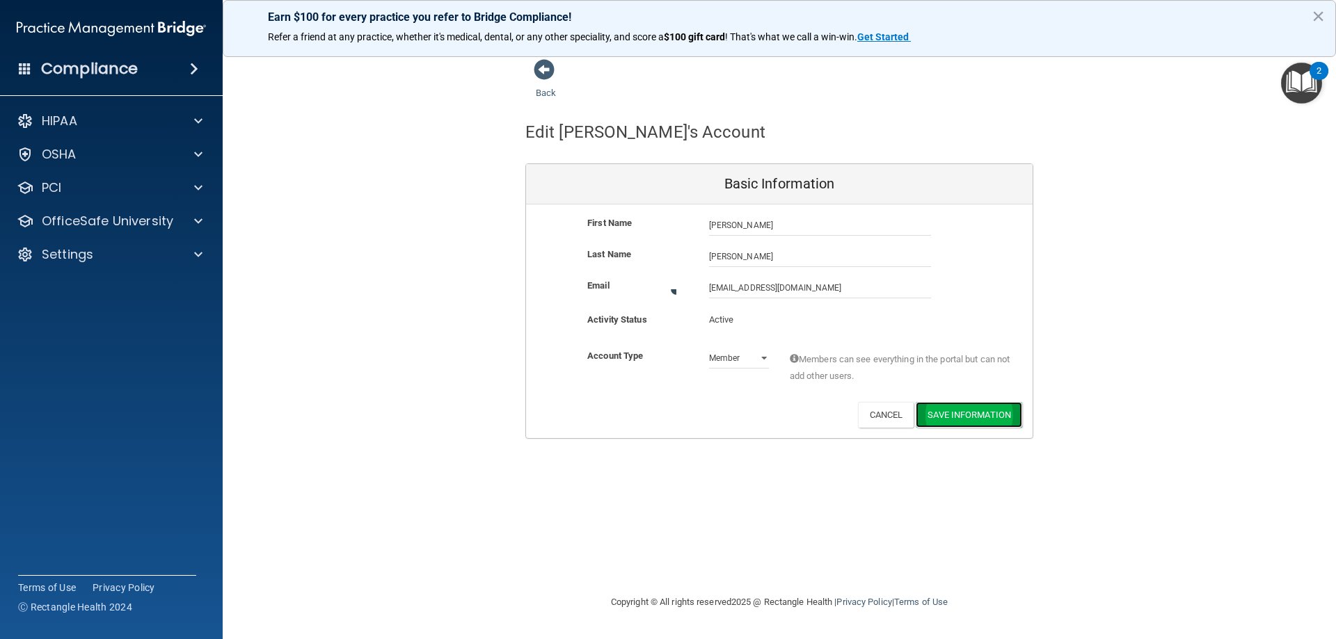
click at [963, 414] on button "Save Information" at bounding box center [969, 415] width 106 height 26
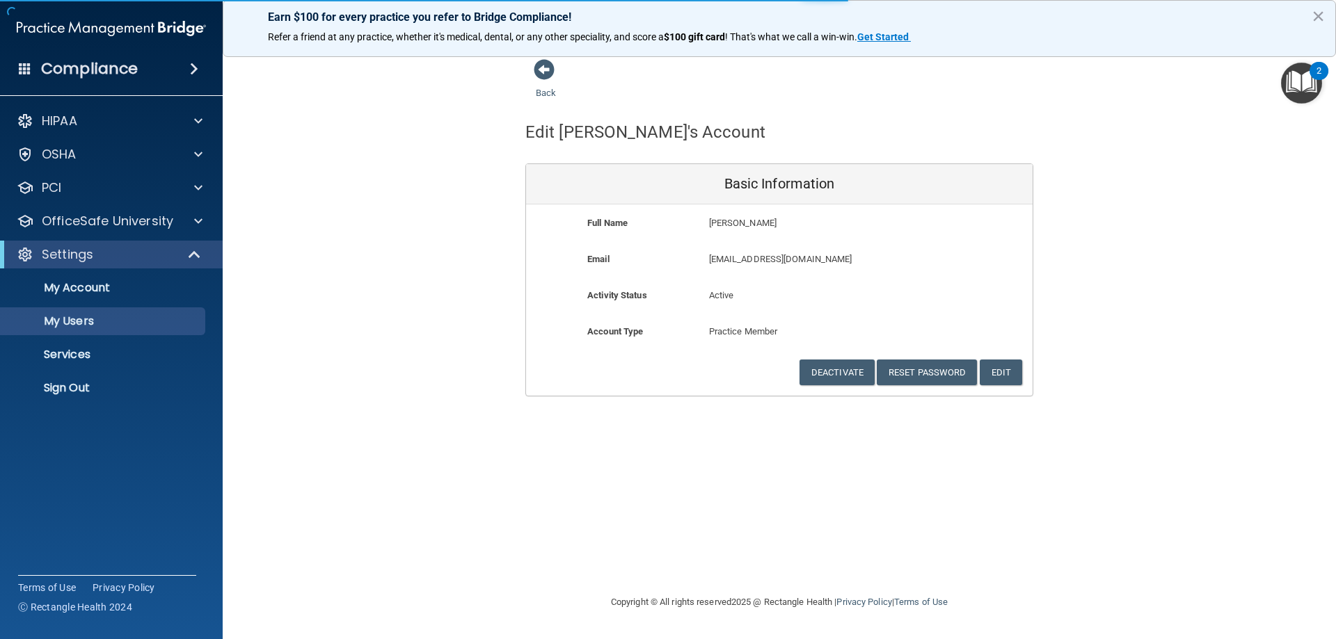
select select "20"
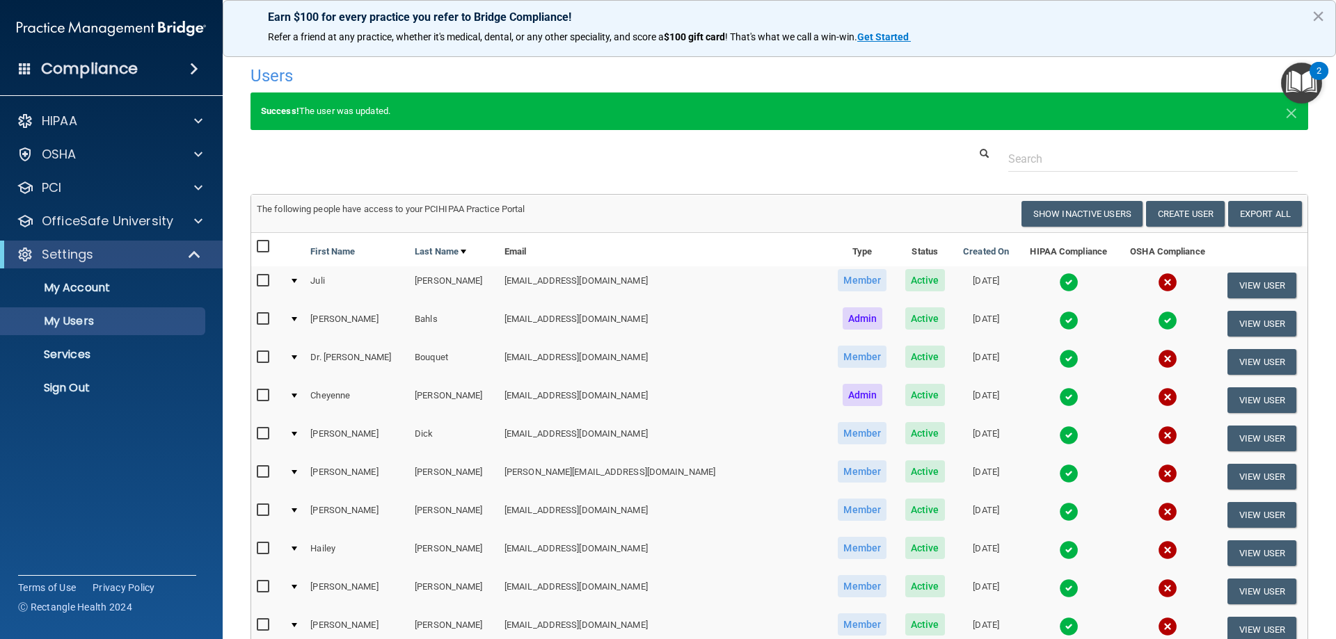
click at [263, 244] on input "checkbox" at bounding box center [265, 246] width 16 height 11
checkbox input "true"
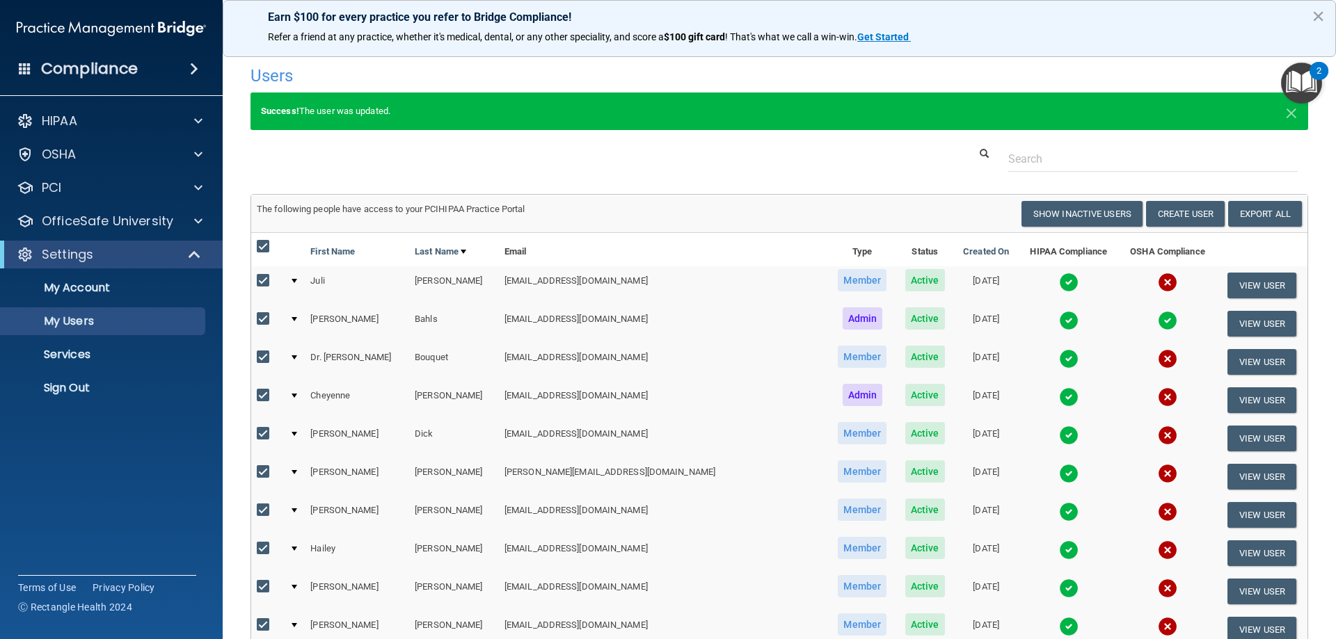
checkbox input "true"
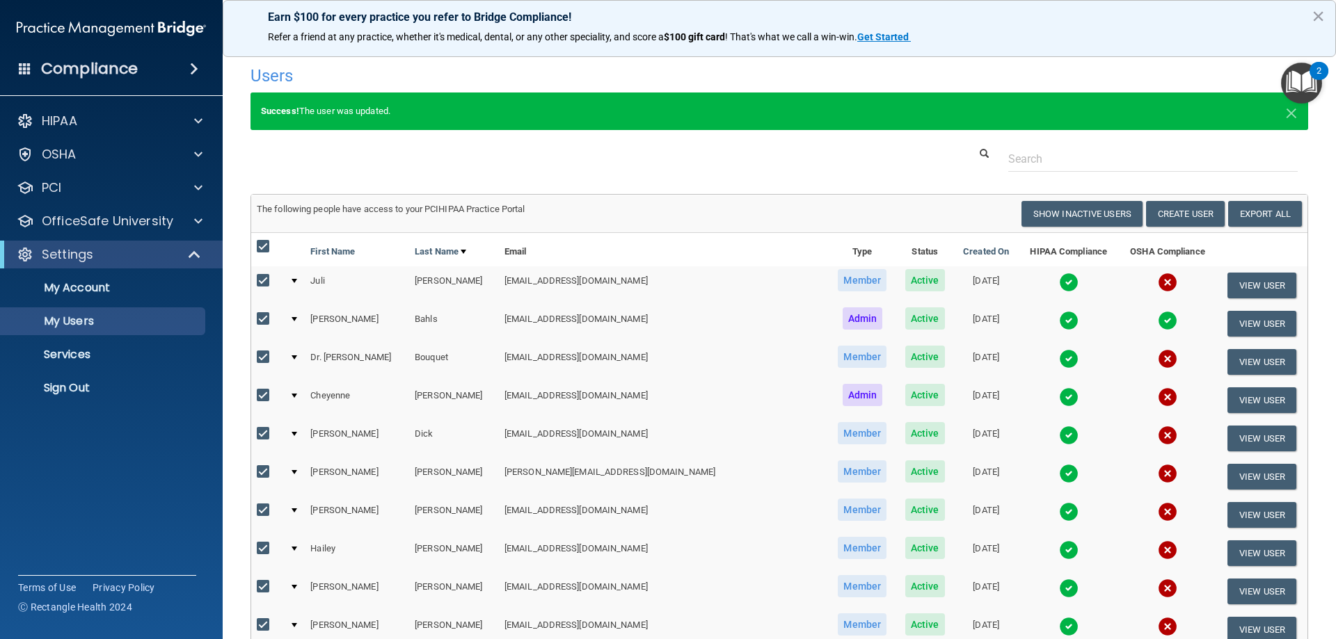
checkbox input "true"
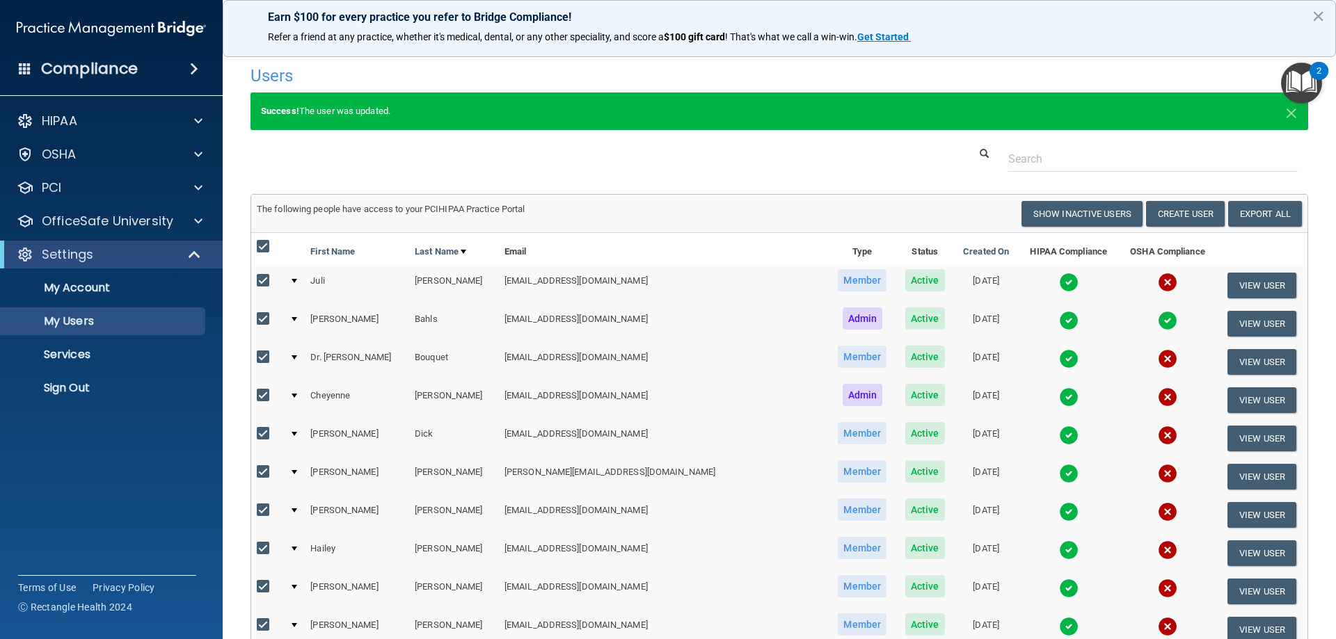
checkbox input "true"
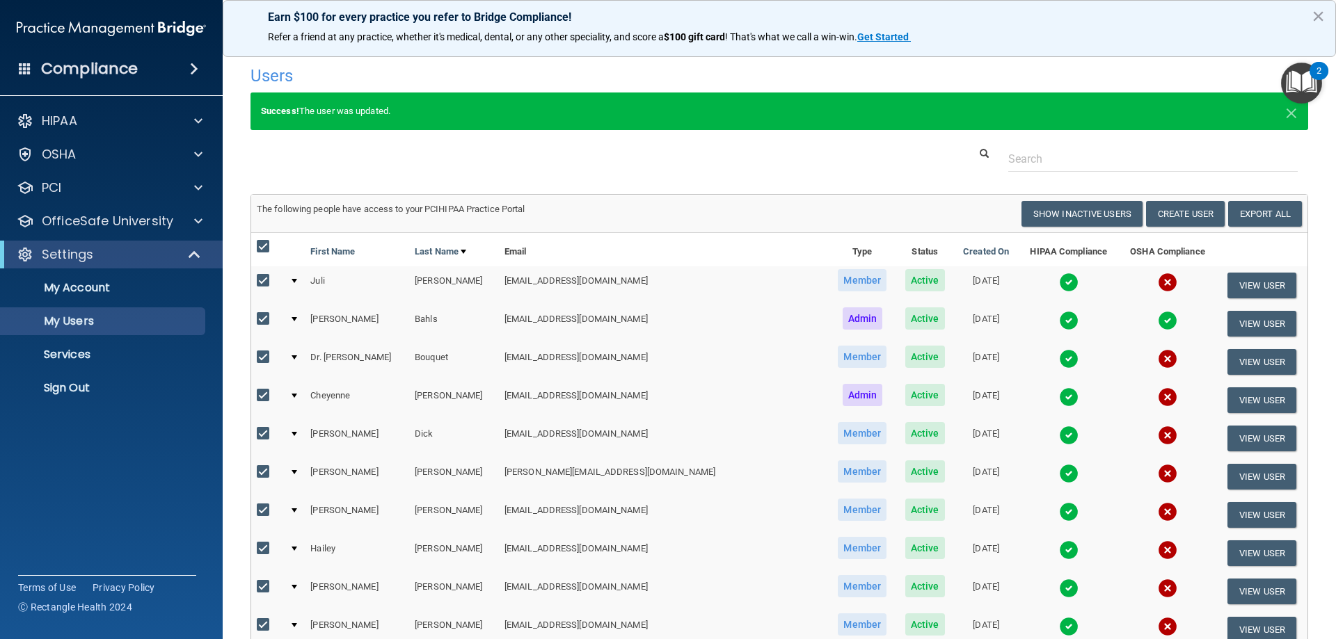
checkbox input "true"
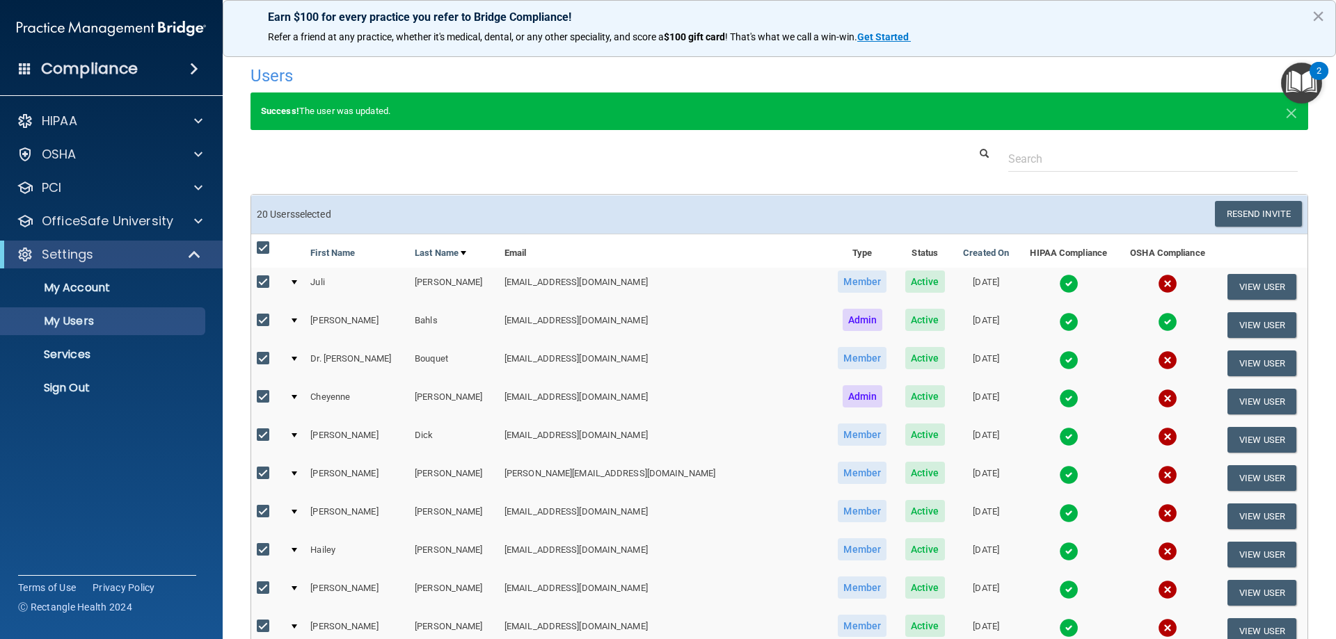
click at [262, 321] on input "checkbox" at bounding box center [265, 320] width 16 height 11
checkbox input "false"
click at [1240, 216] on button "Resend Invite" at bounding box center [1258, 214] width 87 height 26
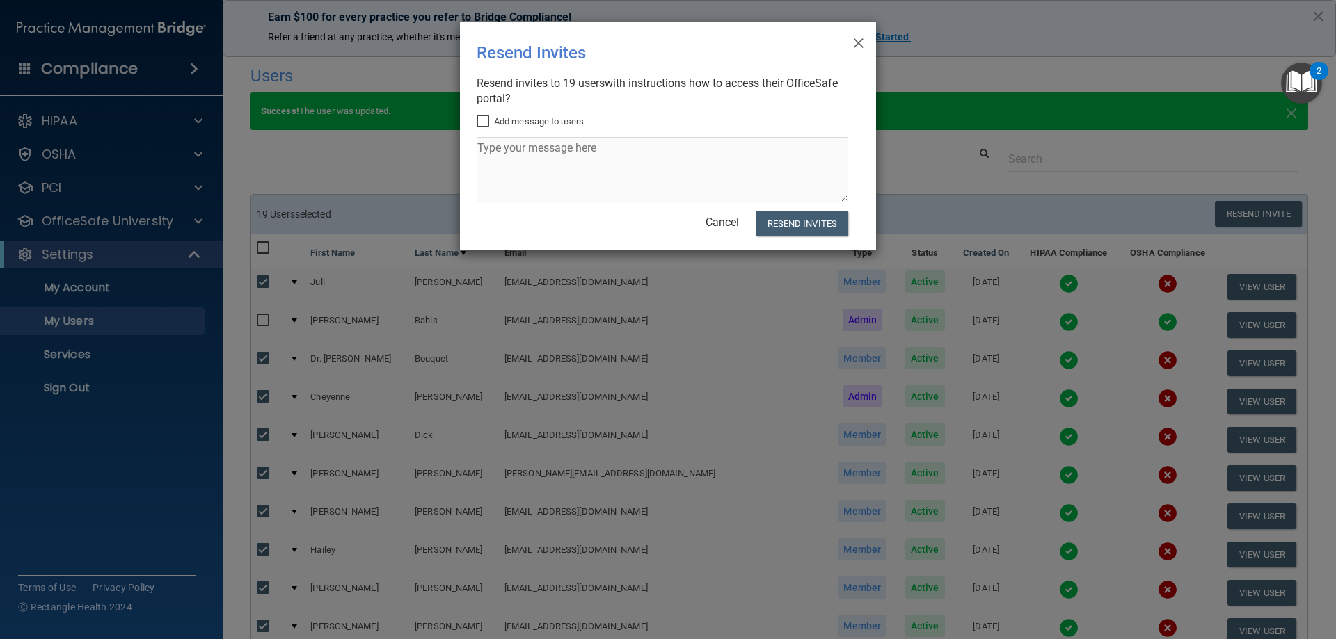
click at [486, 120] on input "Add message to users" at bounding box center [485, 121] width 16 height 11
checkbox input "true"
click at [490, 149] on textarea at bounding box center [662, 169] width 371 height 65
click at [503, 150] on textarea at bounding box center [662, 169] width 371 height 65
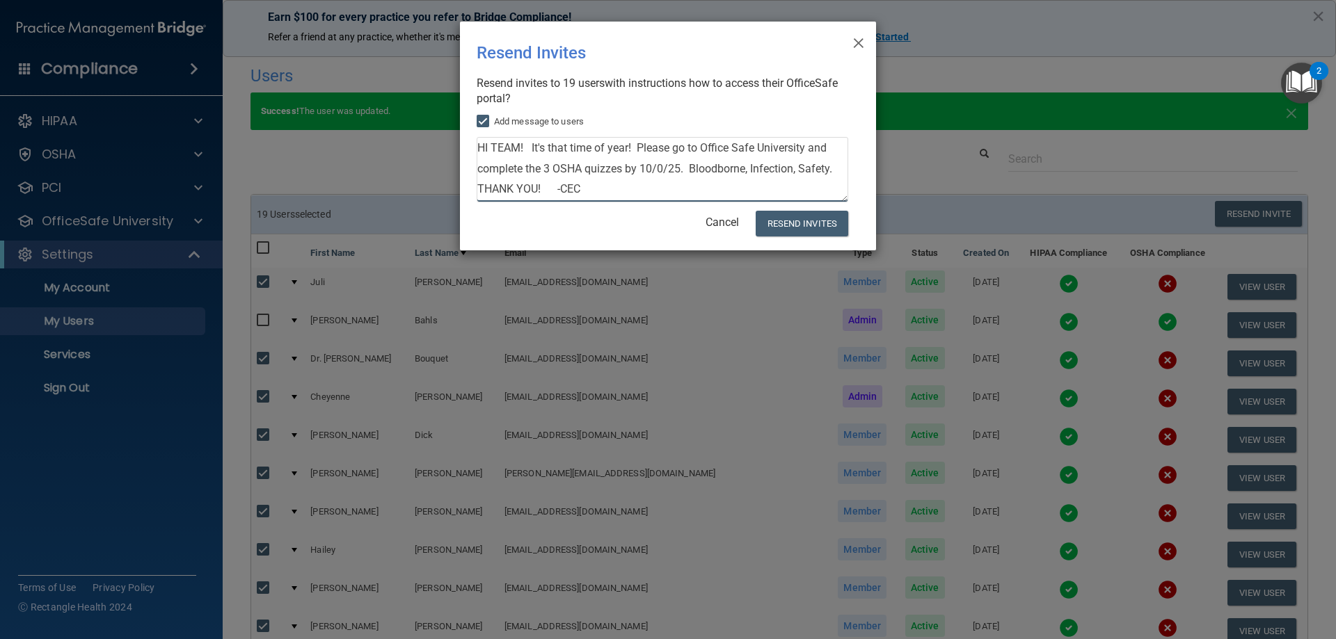
drag, startPoint x: 634, startPoint y: 147, endPoint x: 554, endPoint y: 145, distance: 80.7
click at [554, 145] on textarea "HI TEAM! It's that time of year! Please go to Office Safe University and comple…" at bounding box center [662, 169] width 371 height 65
click at [787, 168] on textarea "HI TEAM! It's time for OSHA training! (HIPAA is in Jan) Please go to Office Saf…" at bounding box center [662, 169] width 371 height 65
click at [771, 170] on textarea "HI TEAM! It's time for OSHA training! (HIPAA is in Jan) Please go to Office Saf…" at bounding box center [662, 169] width 371 height 65
click at [833, 167] on textarea "HI TEAM! It's time for OSHA training! (HIPAA is in Jan) Please go to Office Saf…" at bounding box center [662, 169] width 371 height 65
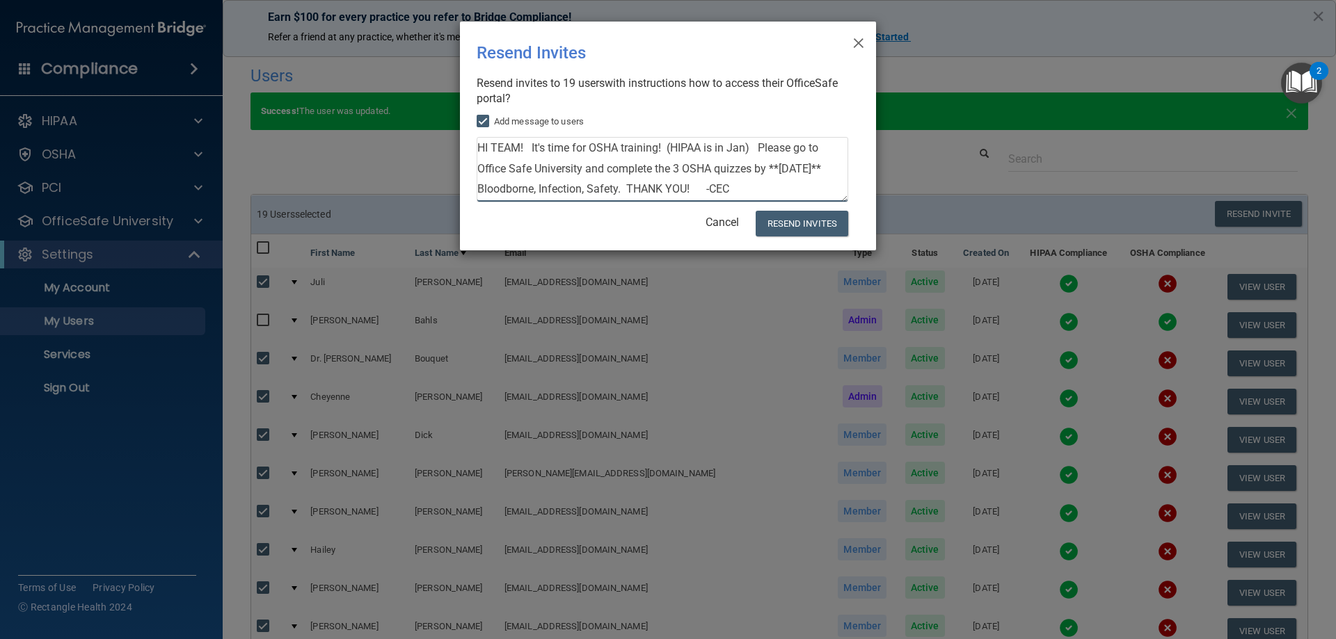
click at [627, 190] on textarea "HI TEAM! It's time for OSHA training! (HIPAA is in Jan) Please go to Office Saf…" at bounding box center [662, 169] width 371 height 65
click at [623, 191] on textarea "HI TEAM! It's time for OSHA training! (HIPAA is in Jan) Please go to Office Saf…" at bounding box center [662, 169] width 371 height 65
click at [481, 191] on textarea "HI TEAM! It's time for OSHA training! (HIPAA is in Jan) Please go to Office Saf…" at bounding box center [662, 169] width 371 height 65
click at [479, 190] on textarea "HI TEAM! It's time for OSHA training! (HIPAA is in Jan) Please go to Office Saf…" at bounding box center [662, 169] width 371 height 65
click at [478, 187] on textarea "HI TEAM! It's time for OSHA training! (HIPAA is in Jan) Please go to Office Saf…" at bounding box center [662, 169] width 371 height 65
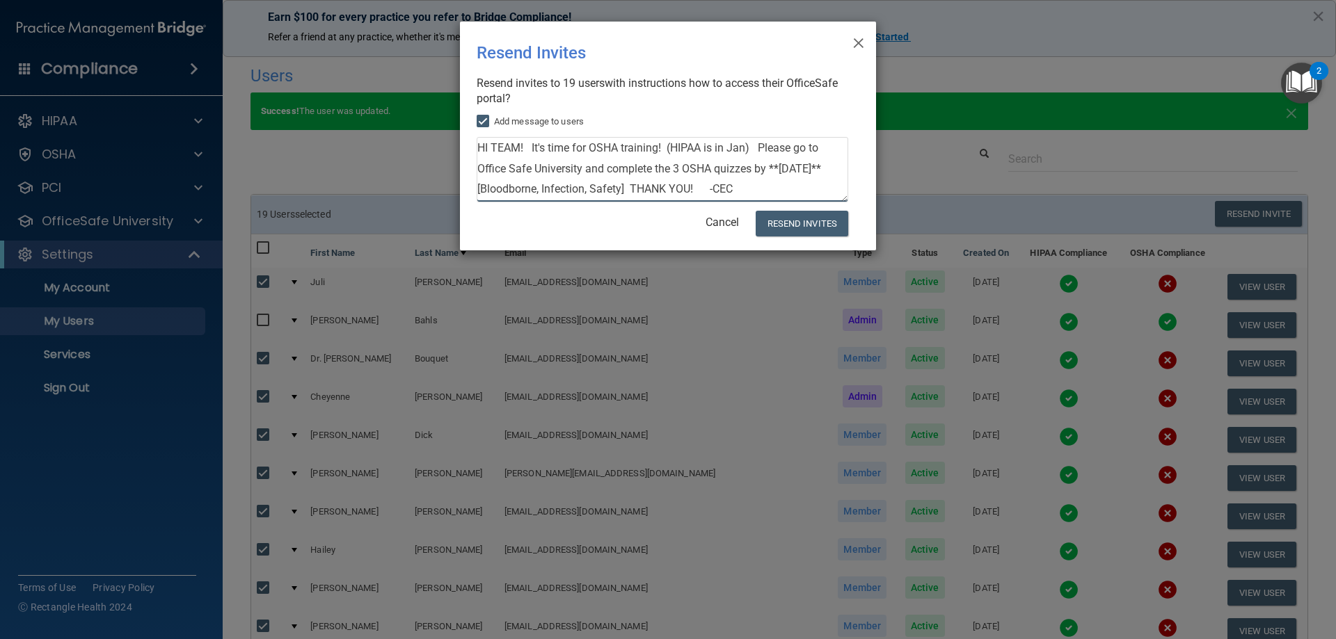
click at [628, 190] on textarea "HI TEAM! It's time for OSHA training! (HIPAA is in Jan) Please go to Office Saf…" at bounding box center [662, 169] width 371 height 65
click at [529, 145] on textarea "HI TEAM! It's time for OSHA training! (HIPAA is in Jan) Please go to Office Saf…" at bounding box center [662, 169] width 371 height 65
click at [829, 147] on textarea "HI TEAM! It's time for OSHA training! (HIPAA is in Jan) Please go to Office Saf…" at bounding box center [662, 169] width 371 height 65
click at [706, 171] on textarea "HI TEAM! It's time for OSHA training! (HIPAA is in Jan) Please go to the tab on…" at bounding box center [662, 169] width 371 height 65
click at [666, 147] on textarea "HI TEAM! It's time for OSHA training! (HIPAA is in Jan) Please go to the tab on…" at bounding box center [662, 169] width 371 height 65
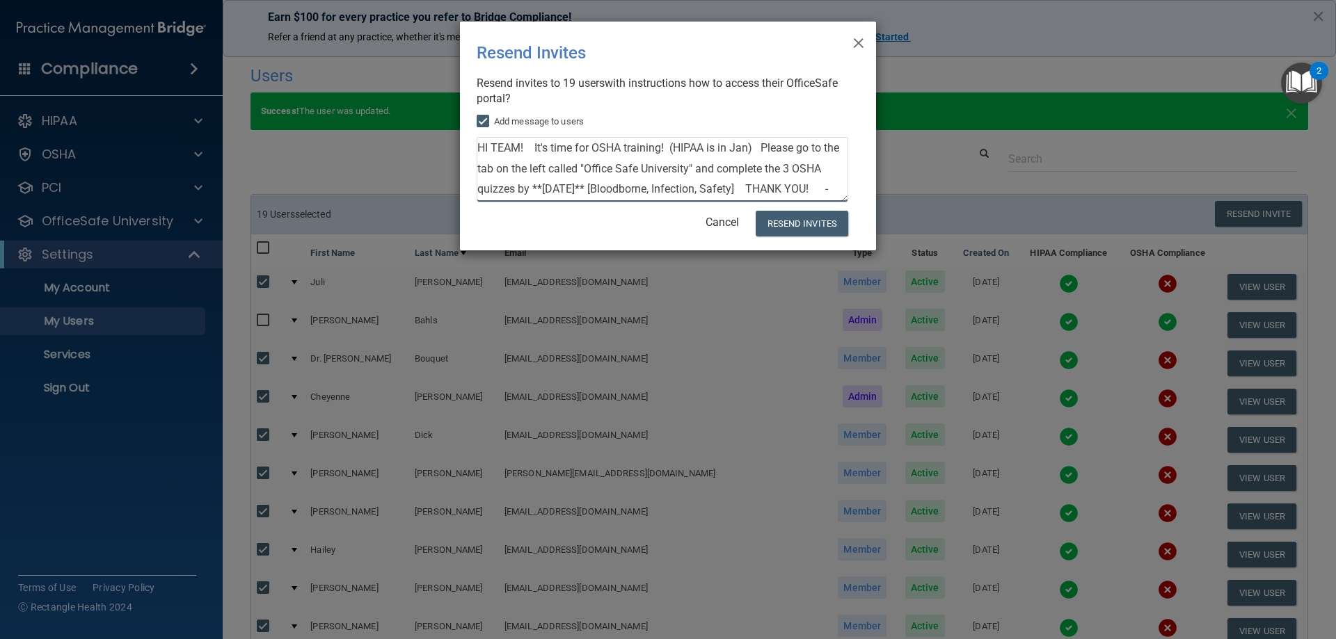
click at [568, 170] on textarea "HI TEAM! It's time for OSHA training! (HIPAA is in Jan) Please go to the tab on…" at bounding box center [662, 169] width 371 height 65
click at [562, 189] on textarea "HI TEAM! It's time for OSHA training! (HIPAA is in Jan) Please go to the tab on…" at bounding box center [662, 169] width 371 height 65
click at [637, 186] on textarea "HI TEAM! It's time for OSHA training! (HIPAA is in Jan) Please go to the tab on…" at bounding box center [662, 169] width 371 height 65
click at [568, 187] on textarea "HI TEAM! It's time for OSHA training! (HIPAA is in Jan) Please go to the tab on…" at bounding box center [662, 169] width 371 height 65
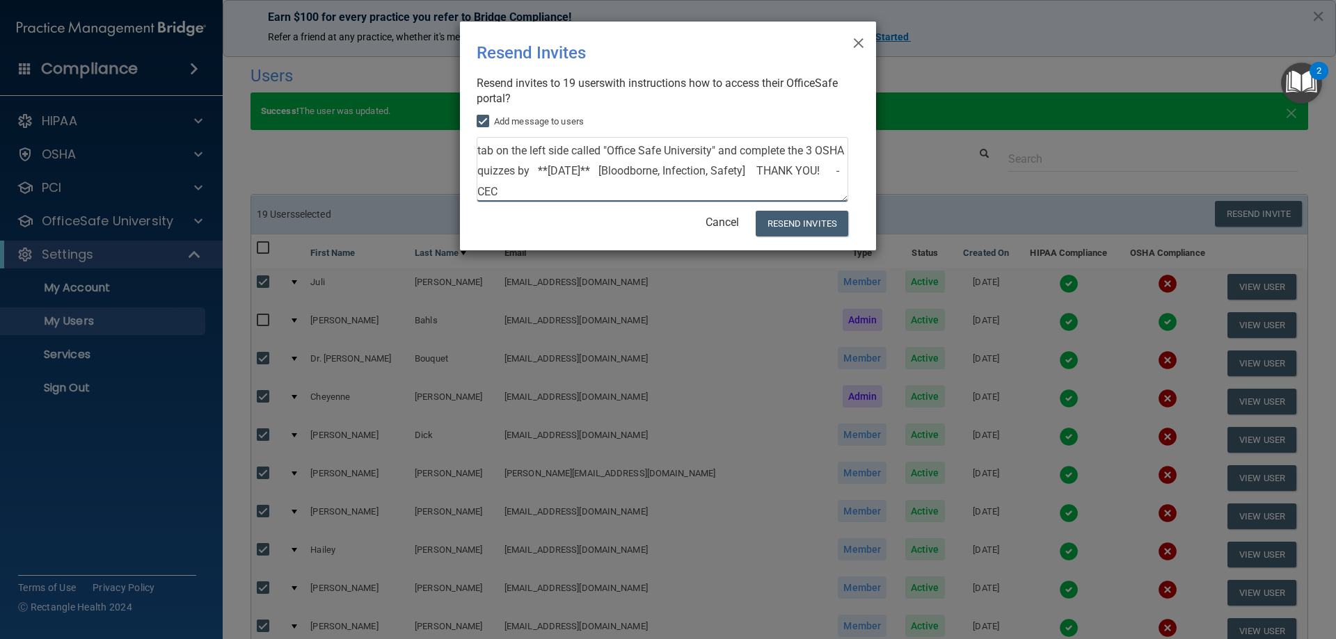
click at [479, 190] on textarea "HI TEAM! It's time for OSHA training! (HIPAA is in Jan) Please go to the tab on…" at bounding box center [662, 169] width 371 height 65
click at [806, 175] on textarea "HI TEAM! It's time for OSHA training! (HIPAA is in Jan) Please go to the tab on…" at bounding box center [662, 169] width 371 height 65
click at [557, 191] on textarea "HI TEAM! It's time for OSHA training! (HIPAA is in Jan) Please go to the tab on…" at bounding box center [662, 169] width 371 height 65
click at [536, 146] on textarea "HI TEAM! It's time for OSHA training! (HIPAA is in Jan) Please go to the tab on…" at bounding box center [662, 169] width 371 height 65
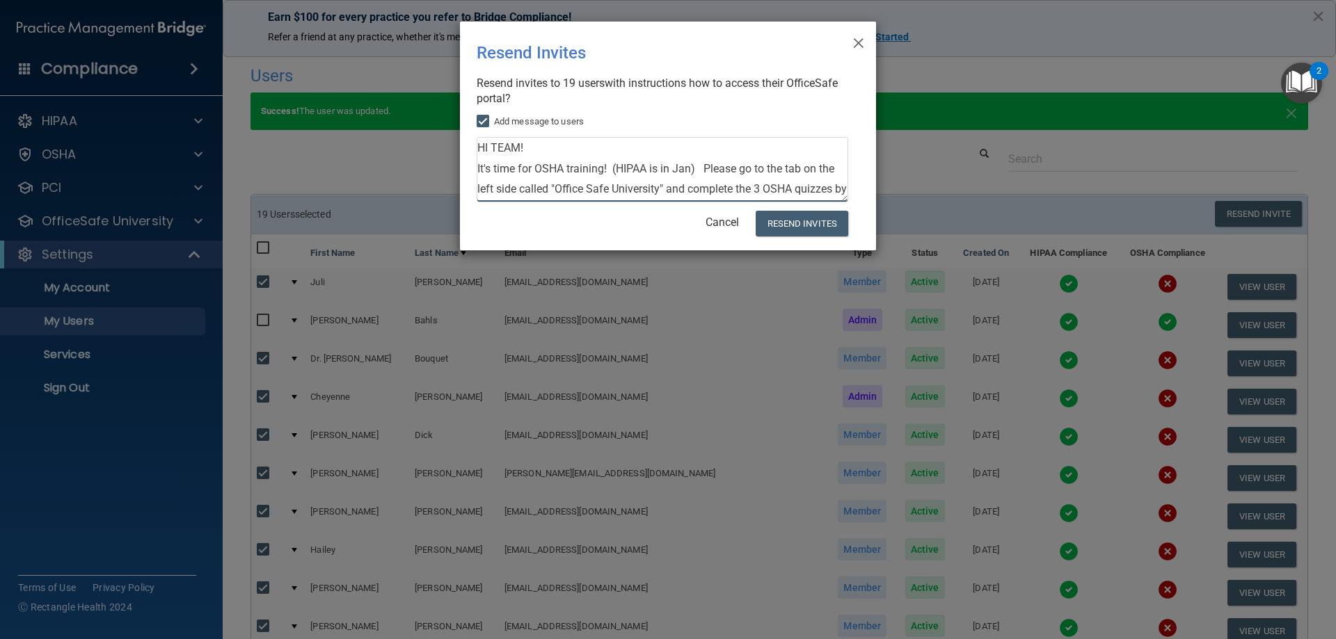
scroll to position [28, 0]
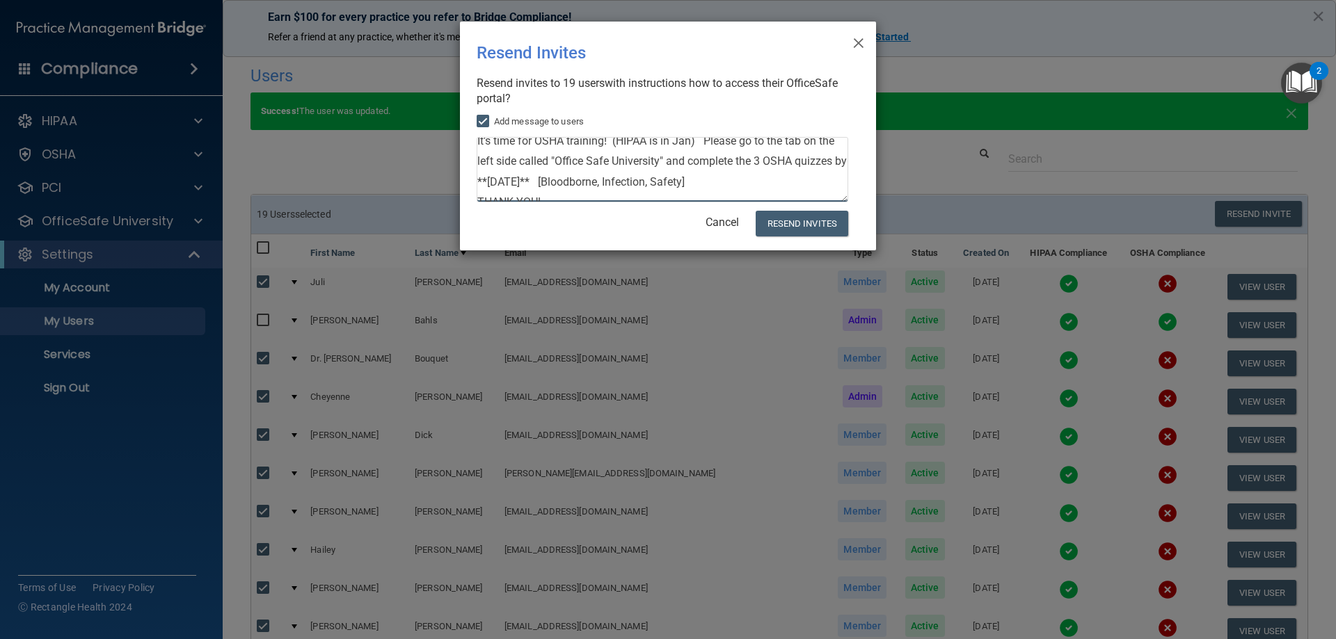
click at [536, 178] on textarea "HI TEAM! It's time for OSHA training! (HIPAA is in Jan) Please go to the tab on…" at bounding box center [662, 169] width 371 height 65
click at [603, 179] on textarea "HI TEAM! It's time for OSHA training! (HIPAA is in Jan) Please go to the tab on…" at bounding box center [662, 169] width 371 height 65
click at [529, 176] on textarea "HI TEAM! It's time for OSHA training! (HIPAA is in Jan) Please go to the tab on…" at bounding box center [662, 169] width 371 height 65
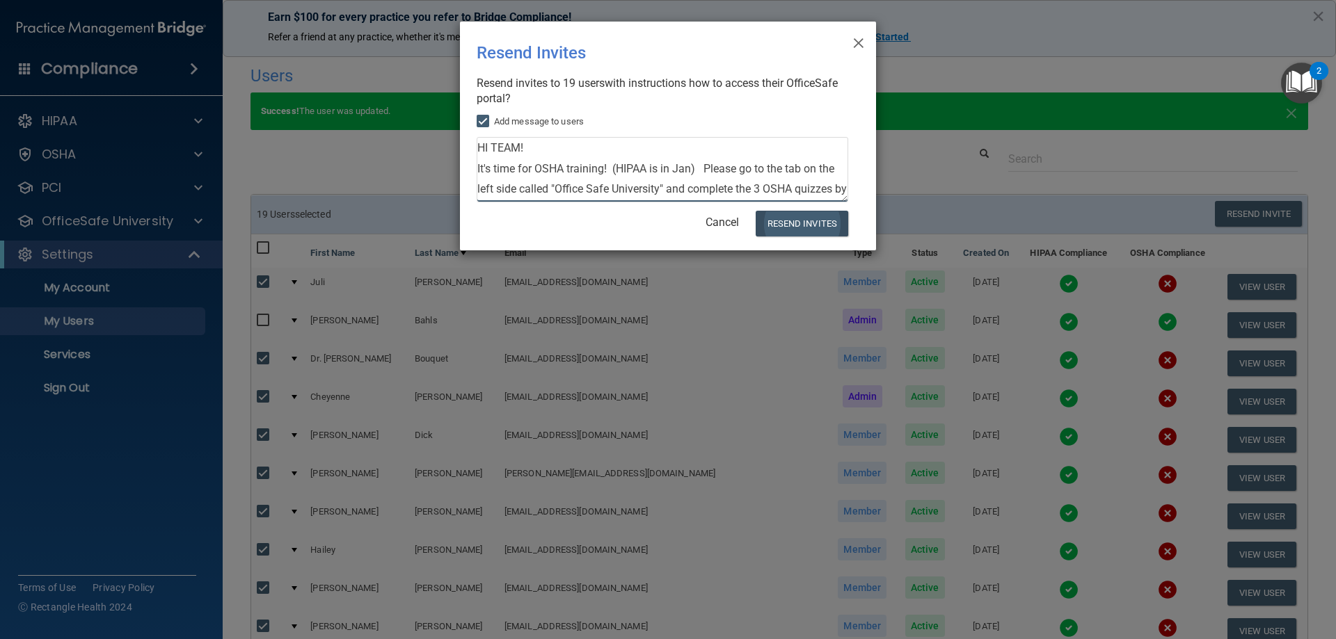
type textarea "HI TEAM! It's time for OSHA training! (HIPAA is in Jan) Please go to the tab on…"
click at [794, 229] on button "Resend Invites" at bounding box center [802, 224] width 93 height 26
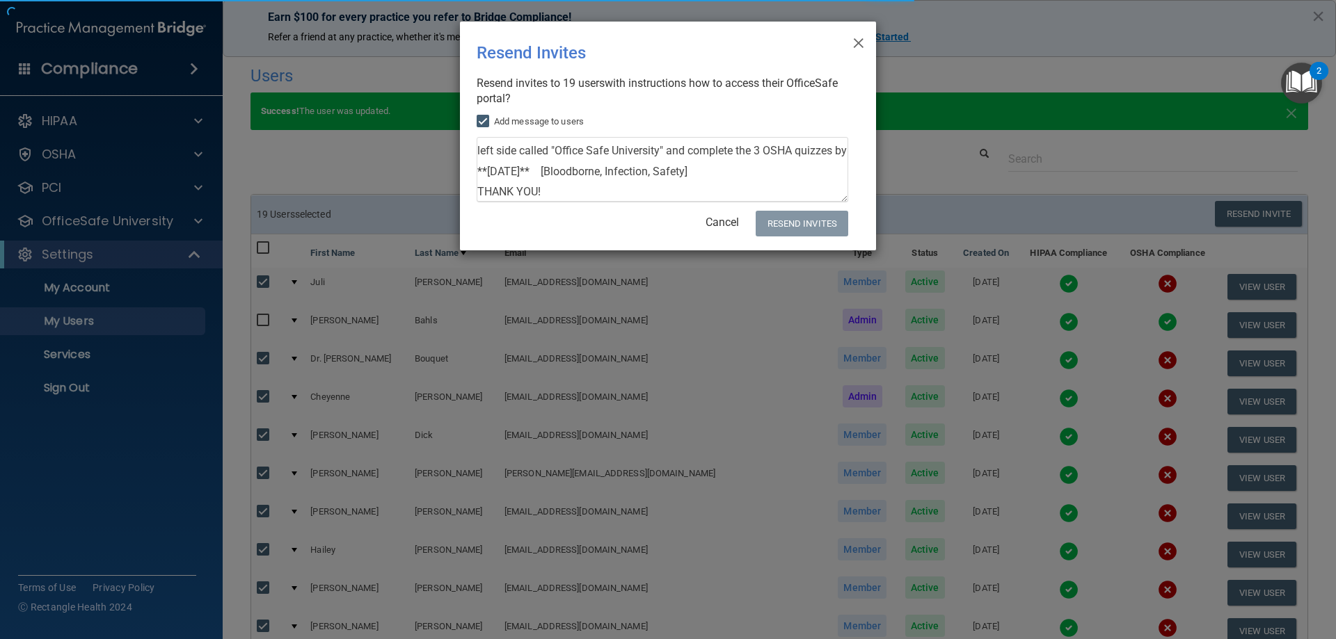
scroll to position [59, 0]
click at [570, 179] on textarea "HI TEAM! It's time for OSHA training! (HIPAA is in Jan) Please go to the tab on…" at bounding box center [662, 169] width 371 height 65
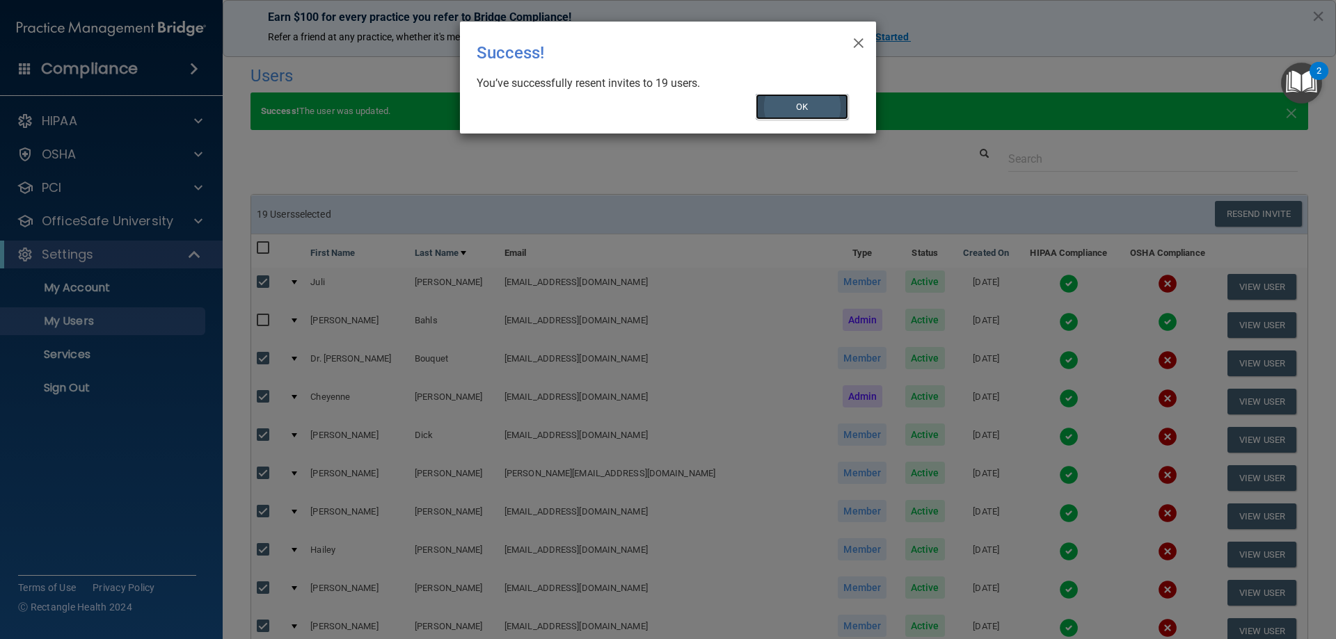
click at [771, 102] on button "OK" at bounding box center [802, 107] width 93 height 26
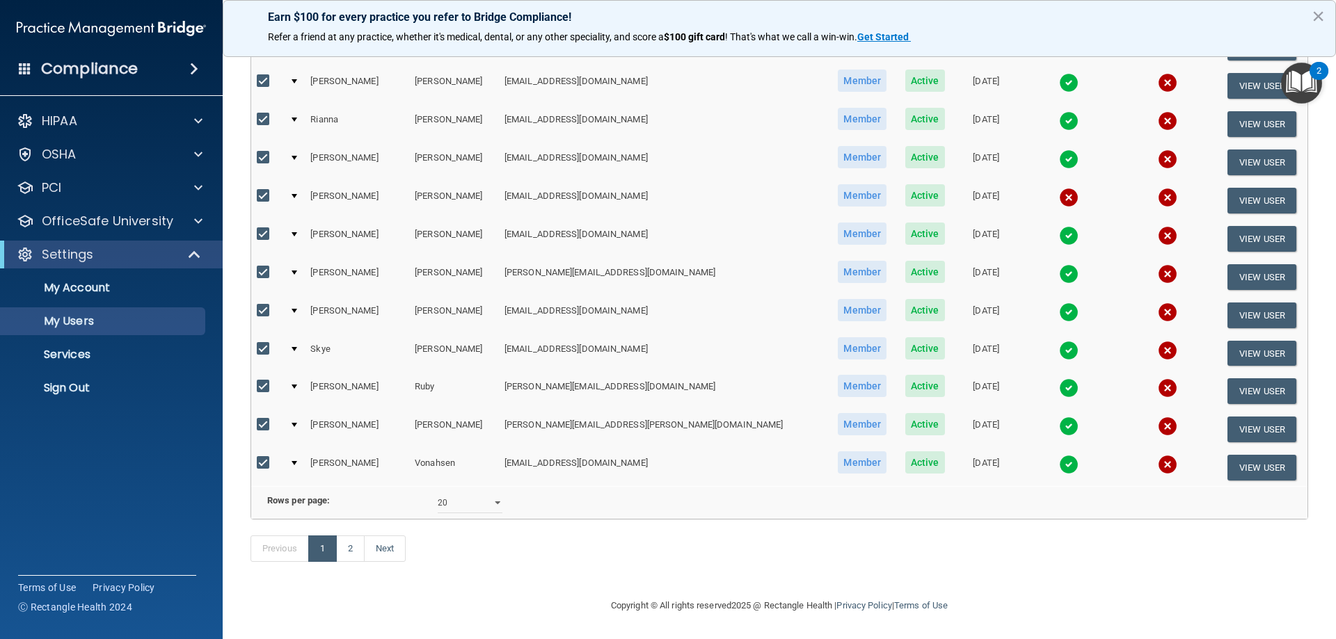
scroll to position [278, 0]
